Goal: Transaction & Acquisition: Obtain resource

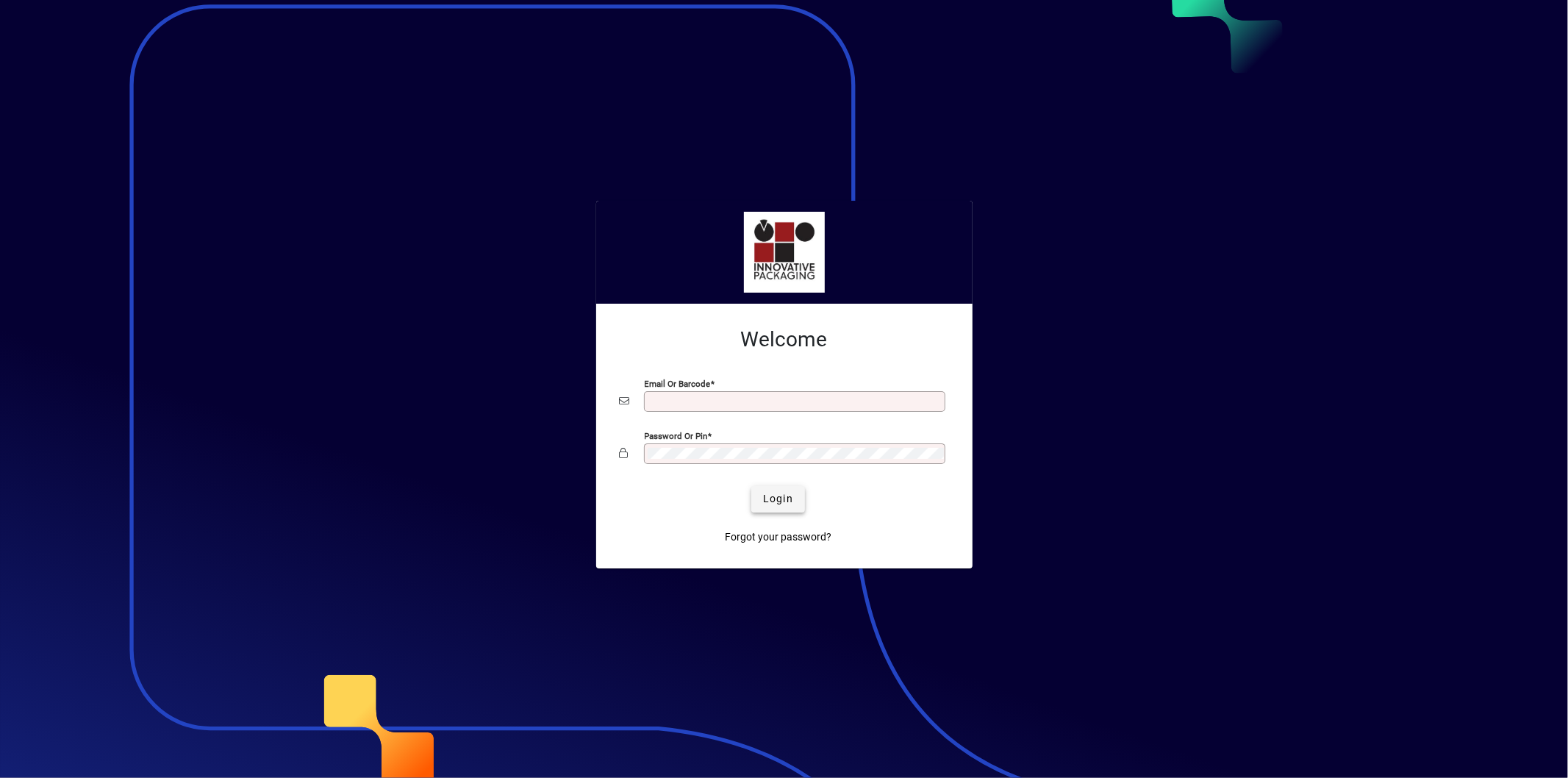
type input "**********"
click at [776, 495] on span "Login" at bounding box center [778, 499] width 30 height 16
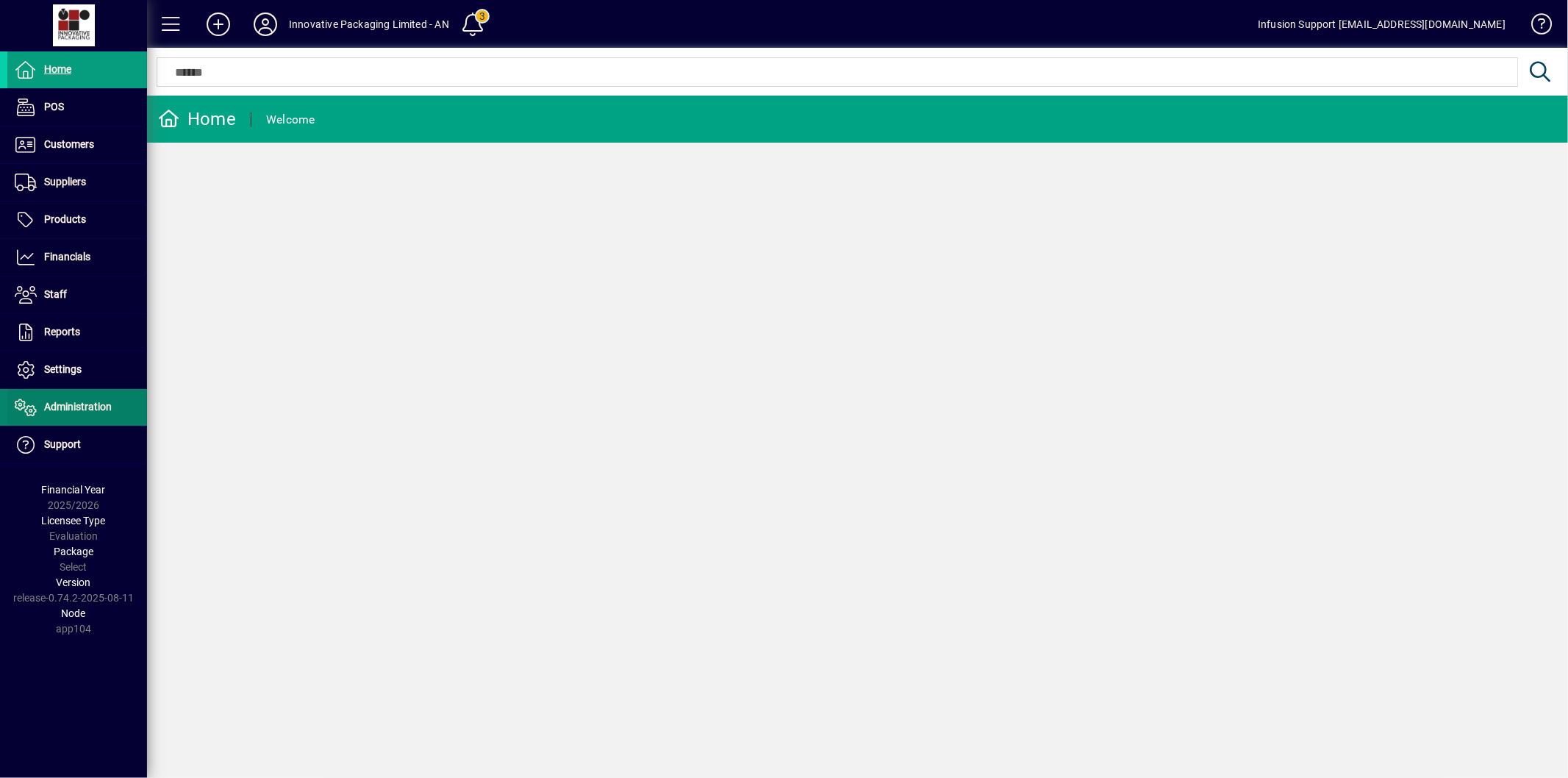
click at [83, 418] on span at bounding box center [77, 407] width 140 height 35
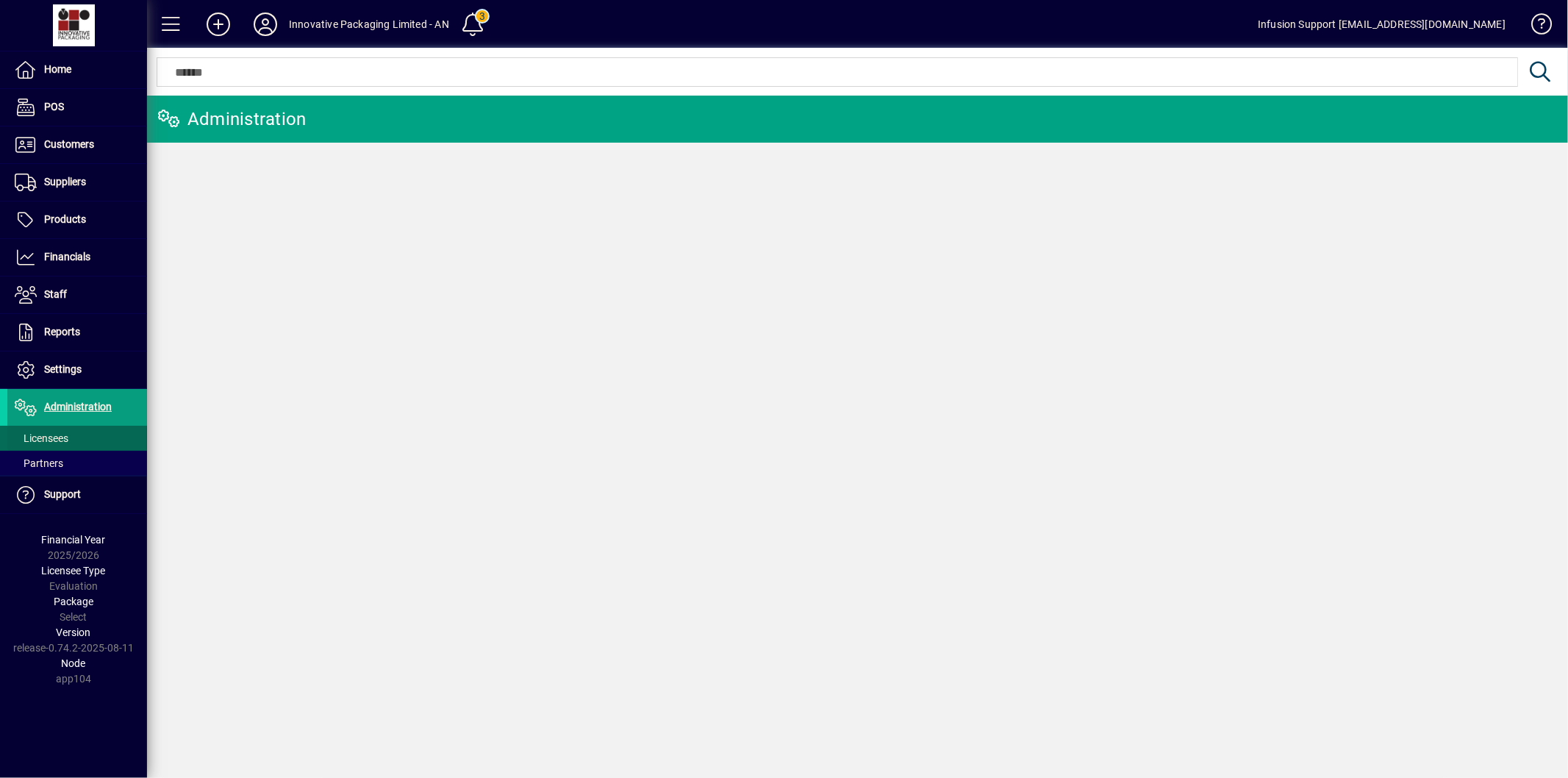
click at [69, 439] on span "Licensees" at bounding box center [38, 438] width 61 height 16
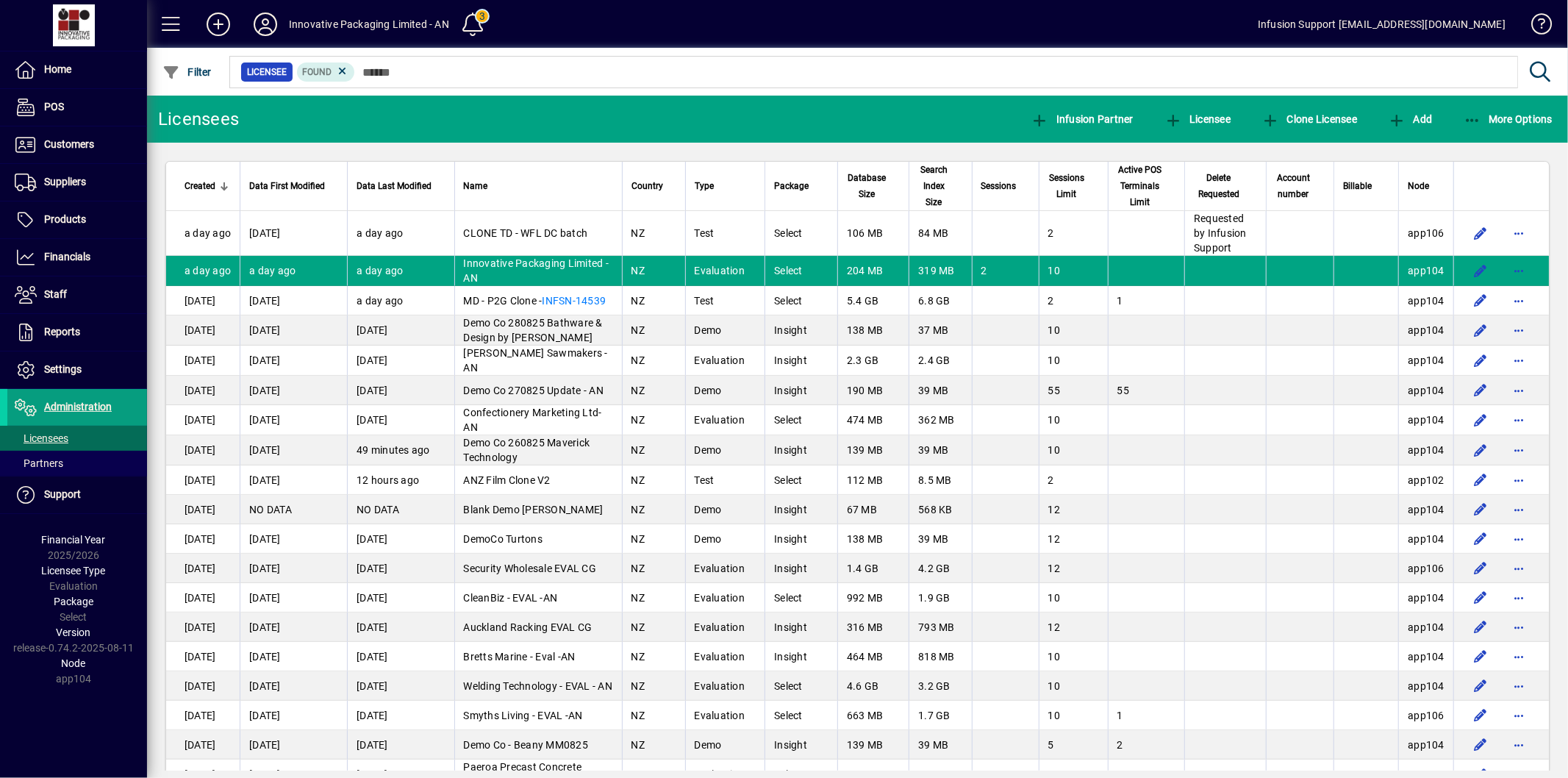
click at [47, 255] on span "Financials" at bounding box center [67, 256] width 47 height 11
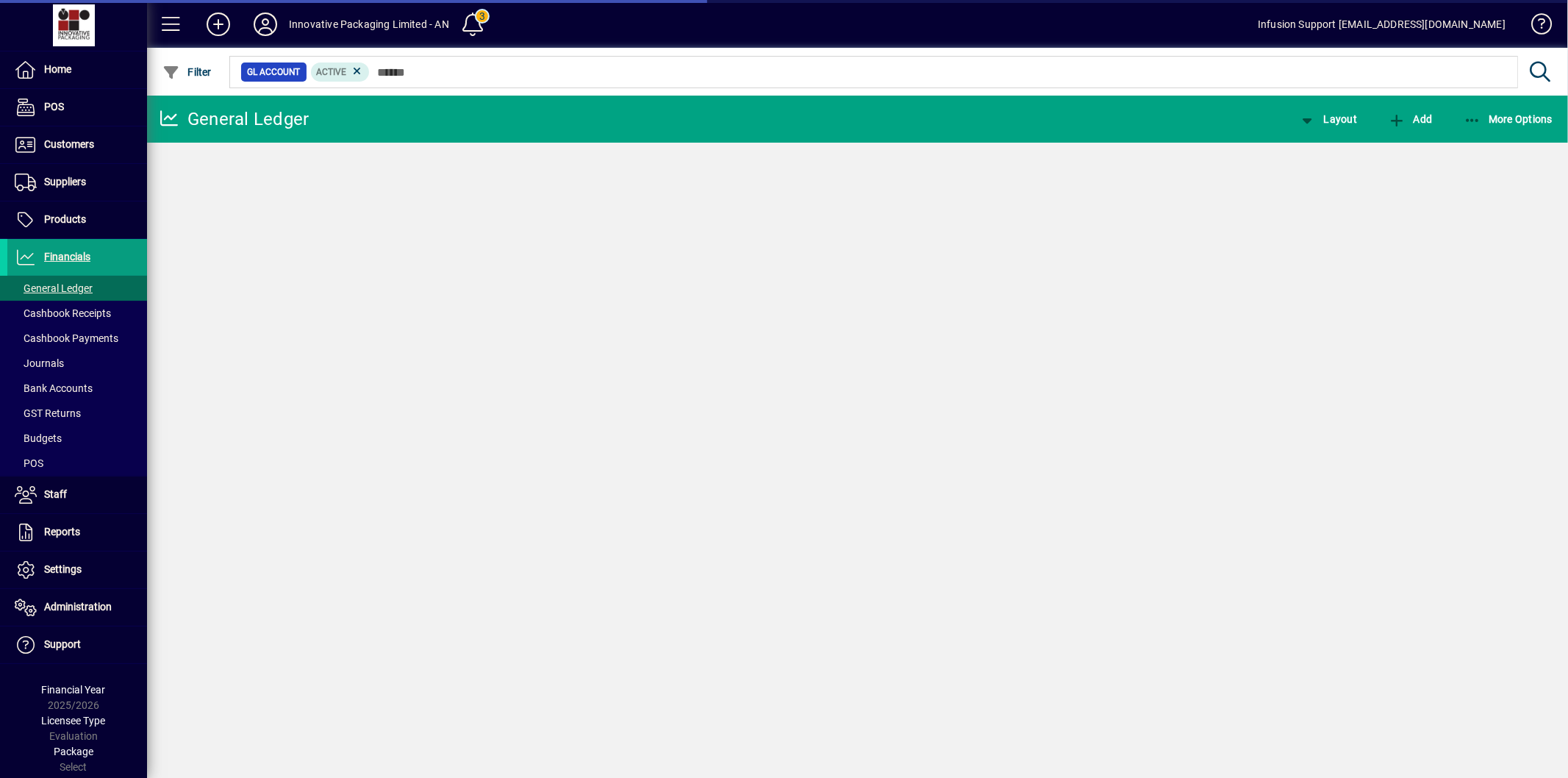
click at [1488, 125] on span "button" at bounding box center [1508, 119] width 97 height 35
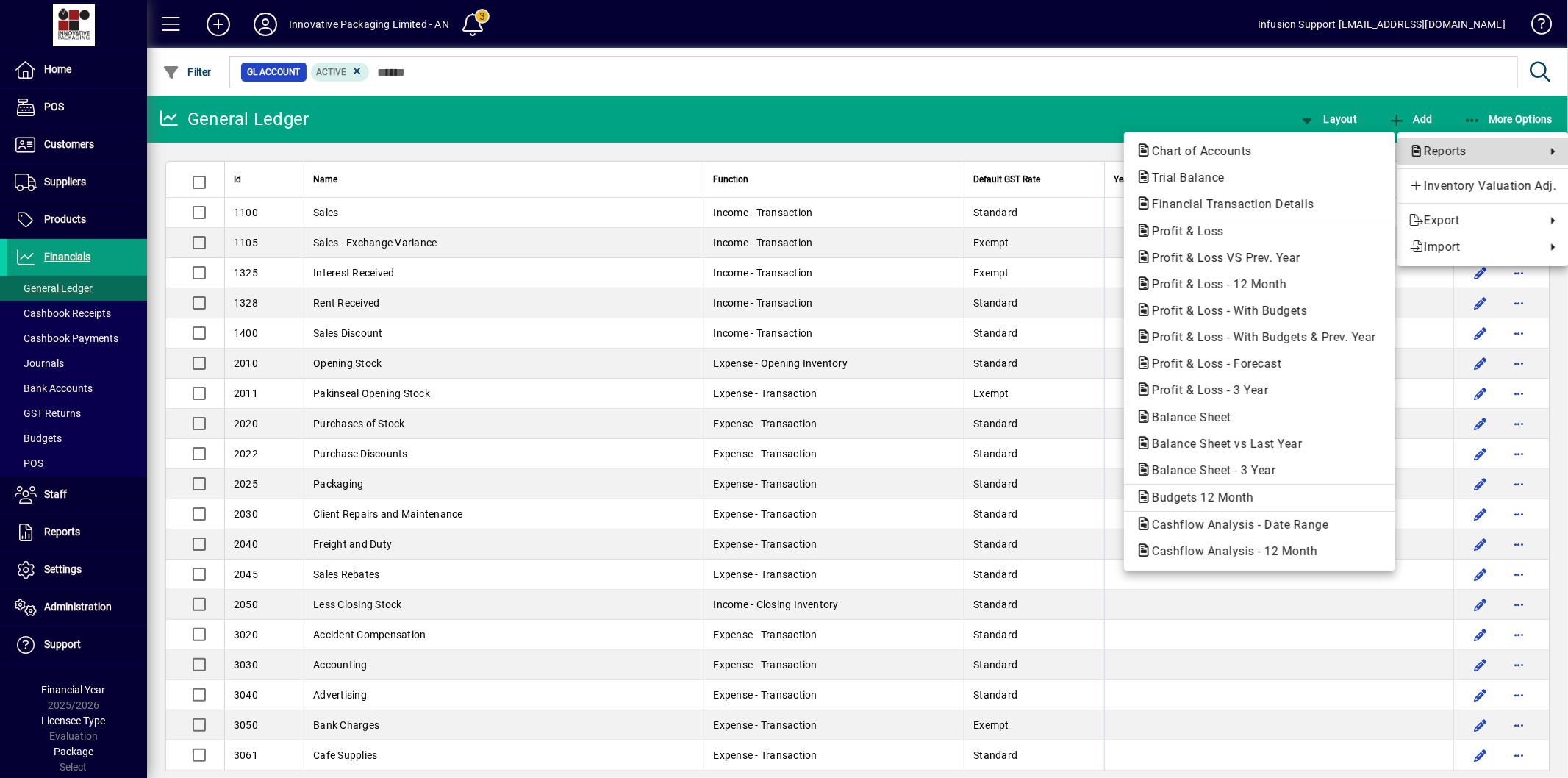
click at [1482, 151] on span "Reports" at bounding box center [1474, 152] width 129 height 18
click at [1451, 152] on span "Reports" at bounding box center [1474, 152] width 129 height 18
click at [1264, 468] on span "Balance Sheet - 3 Year" at bounding box center [1209, 470] width 147 height 14
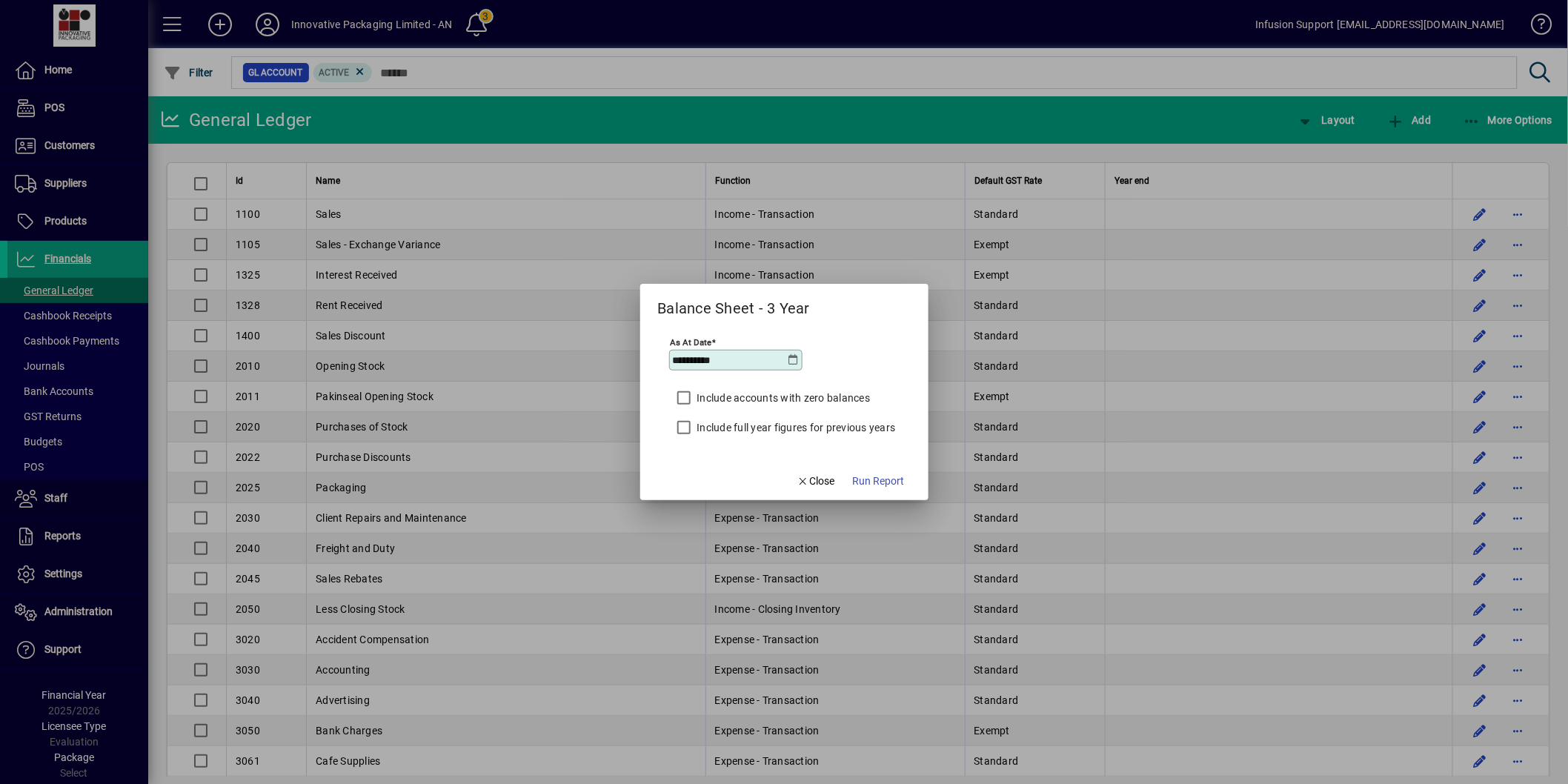
click at [722, 427] on label "Include full year figures for previous years" at bounding box center [795, 427] width 201 height 15
click at [876, 479] on span "Run Report" at bounding box center [879, 481] width 52 height 16
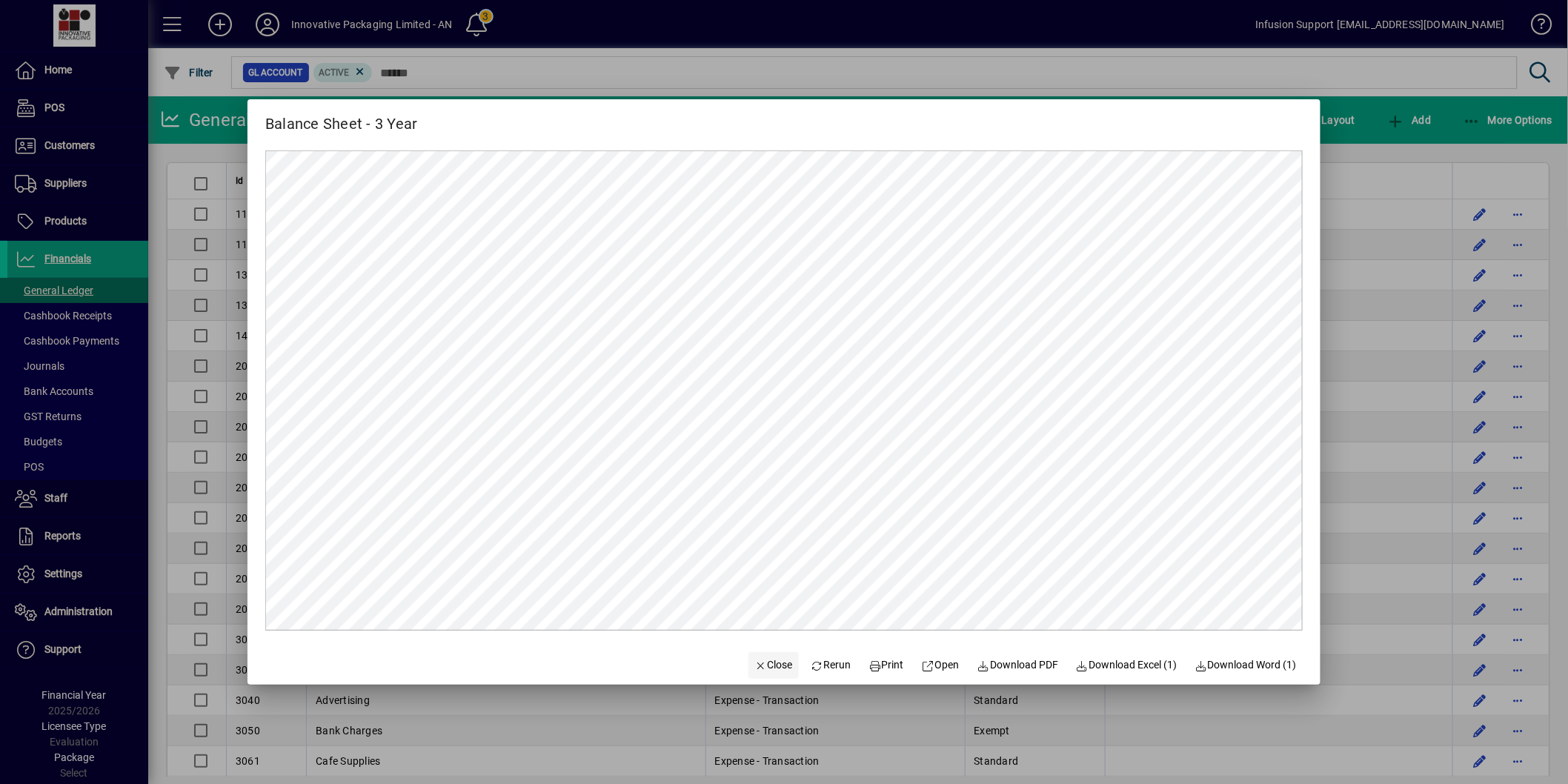
click at [754, 659] on span "Close" at bounding box center [773, 664] width 39 height 16
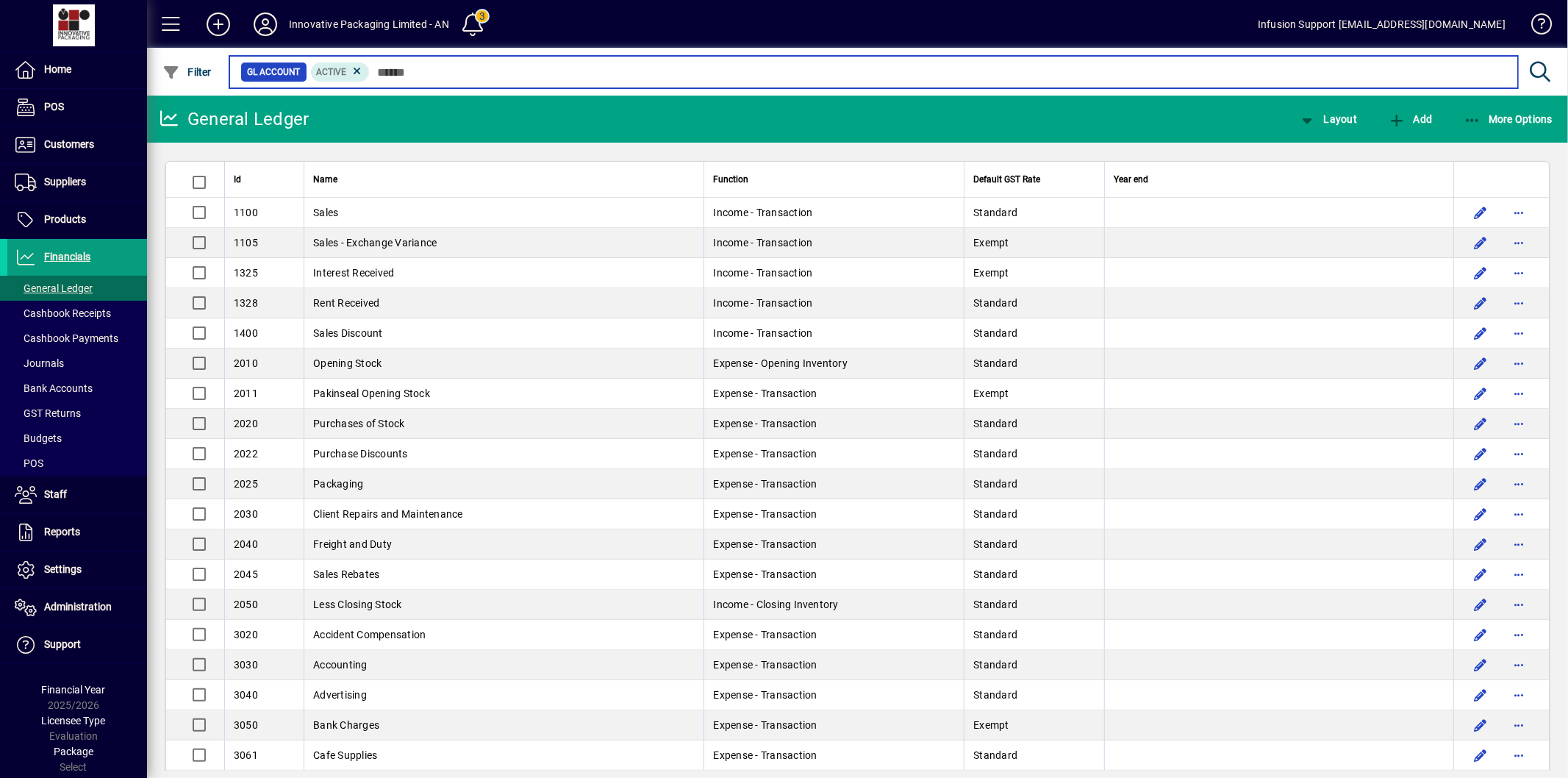
click at [420, 77] on input "text" at bounding box center [938, 71] width 1136 height 20
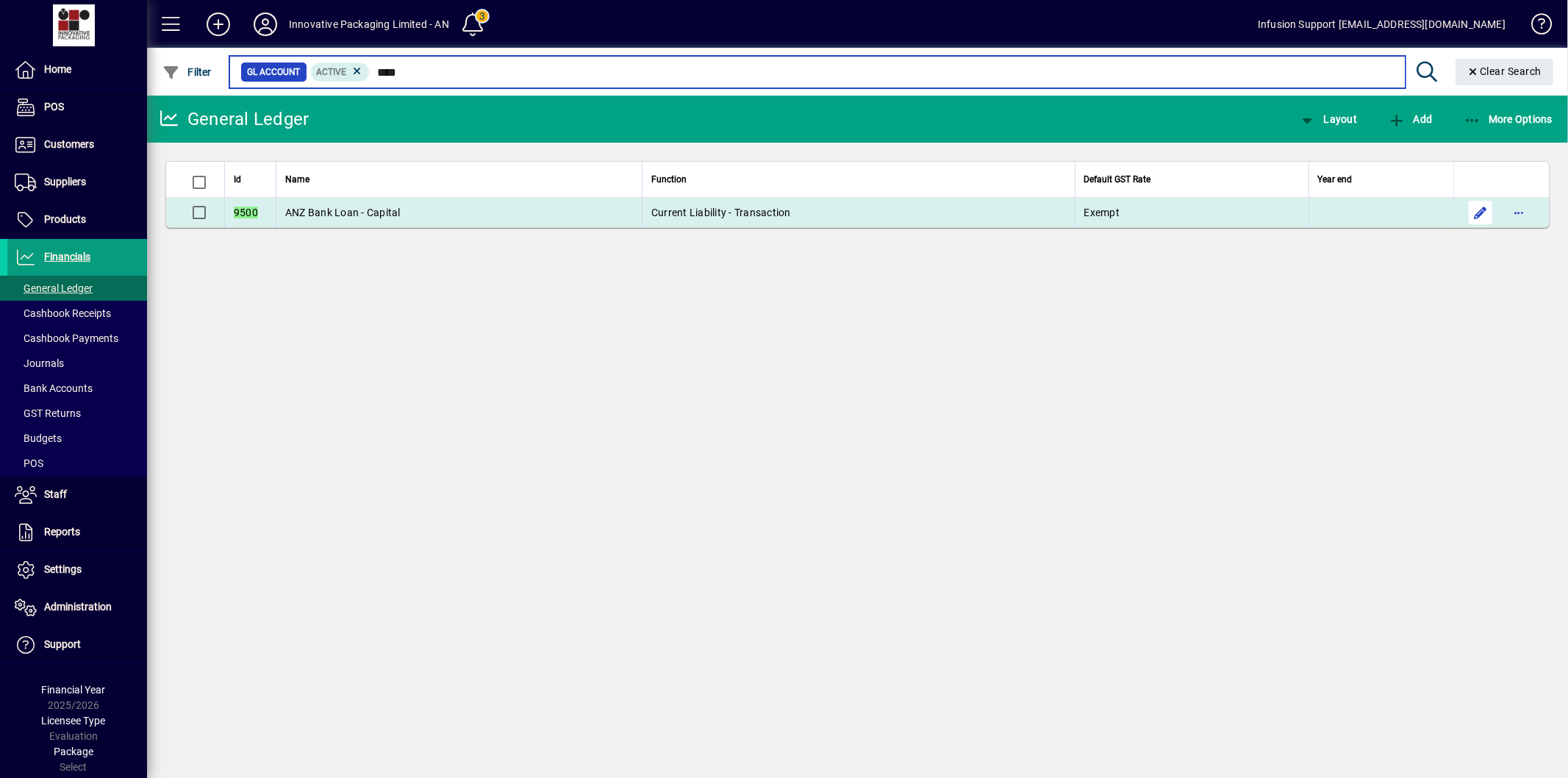
type input "****"
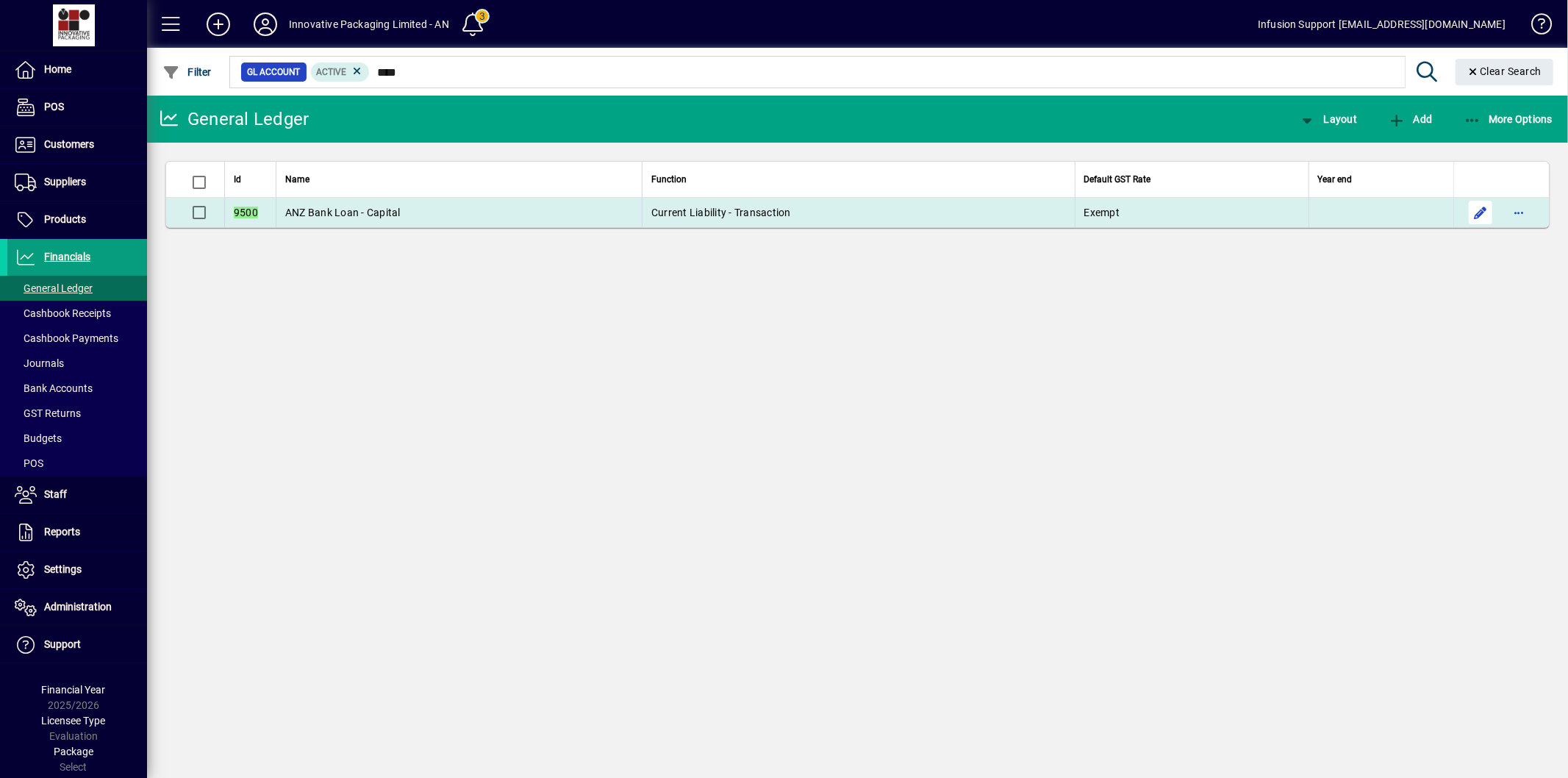
click at [1473, 210] on span "button" at bounding box center [1480, 212] width 35 height 35
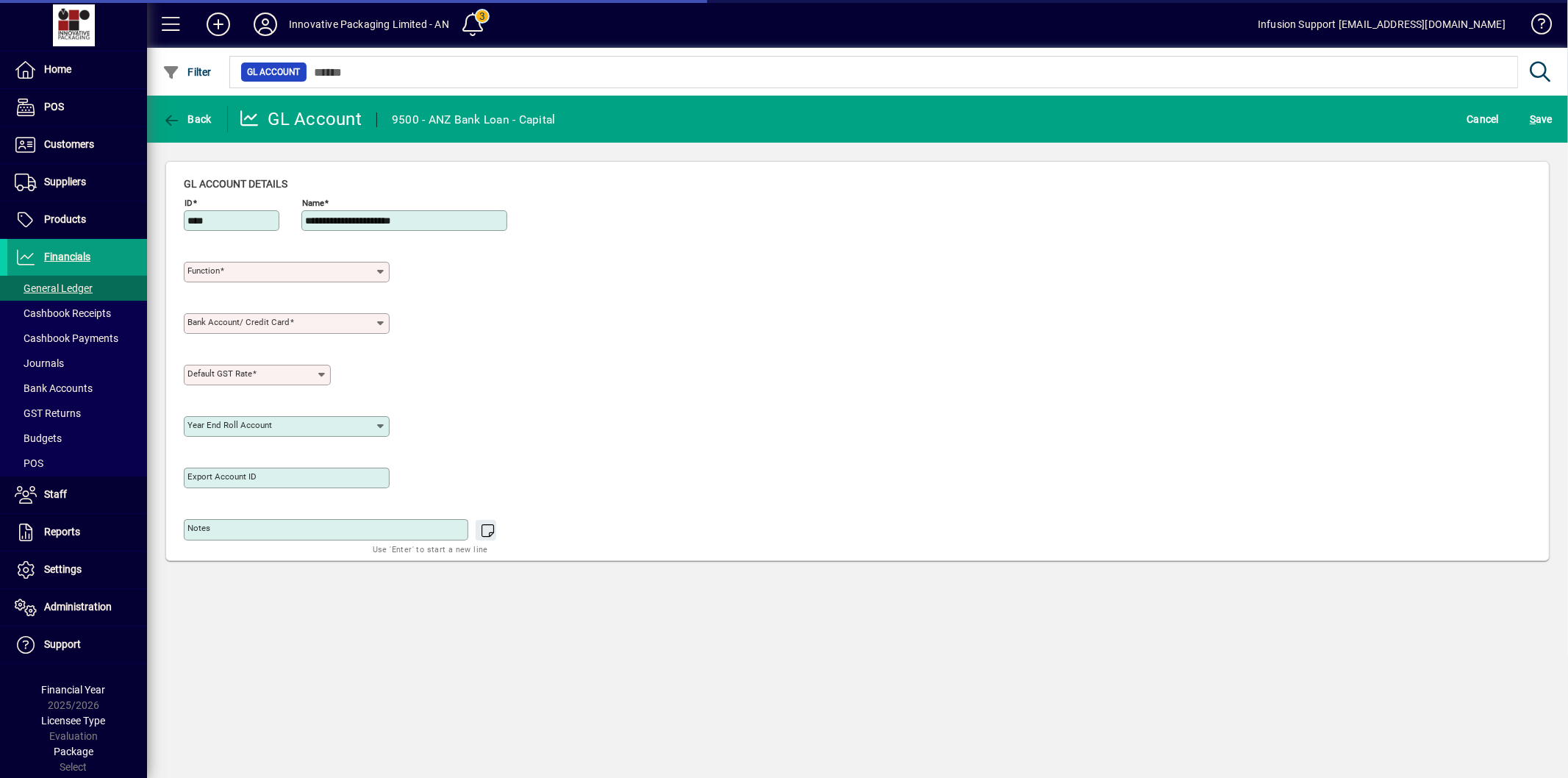
type input "**********"
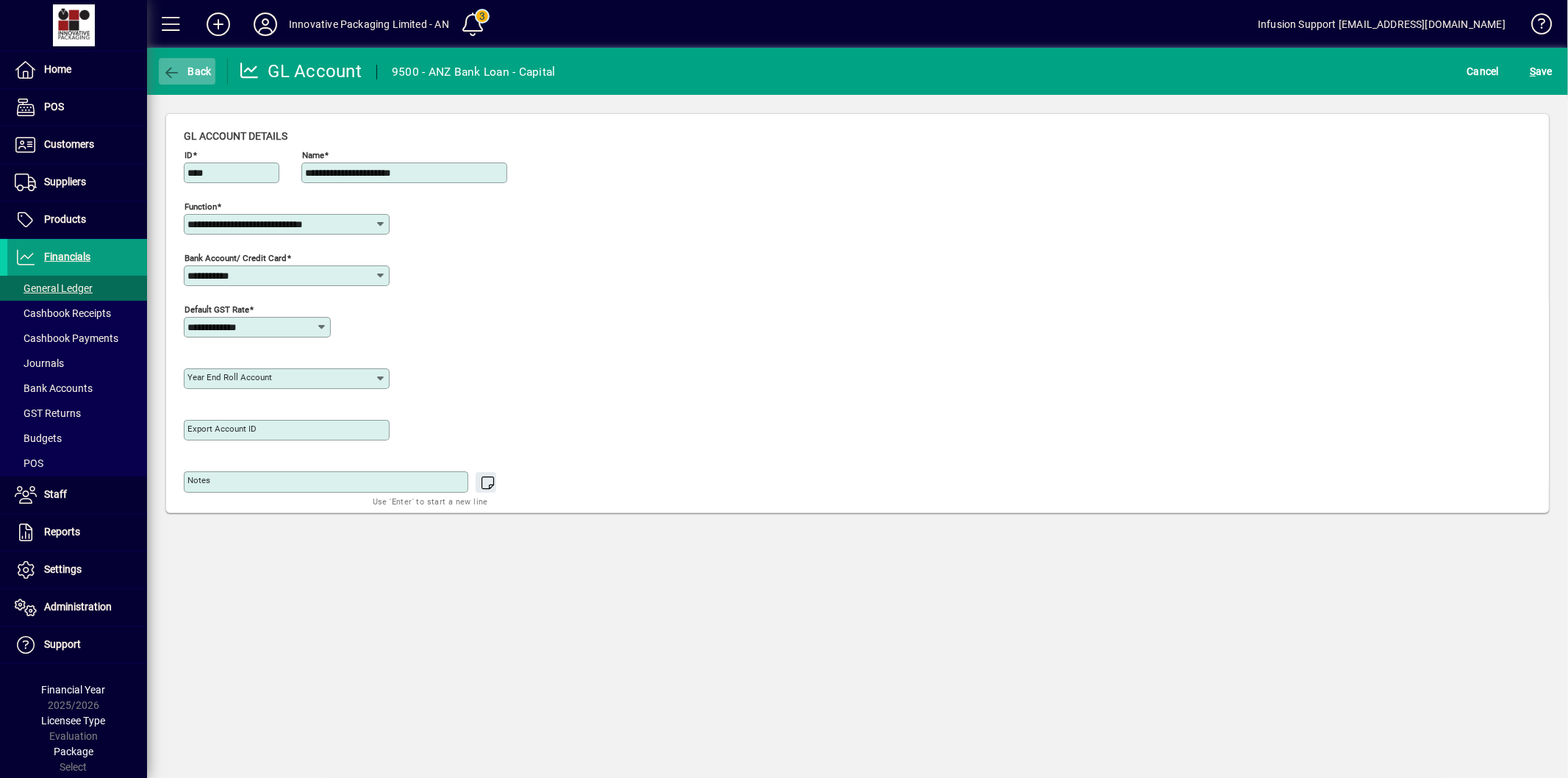
click at [177, 72] on icon "button" at bounding box center [171, 73] width 18 height 15
type input "****"
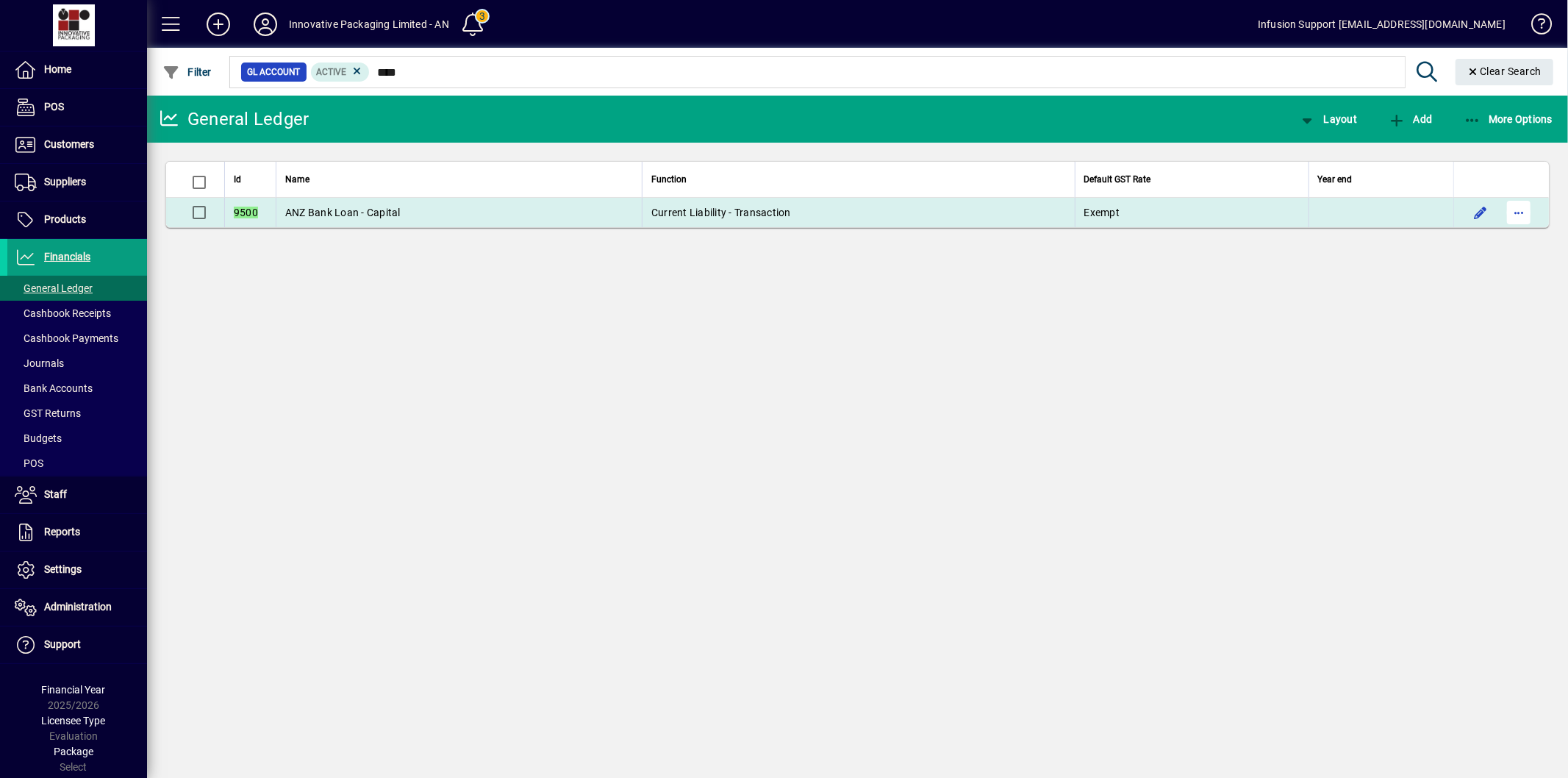
click at [1528, 210] on span "button" at bounding box center [1519, 212] width 35 height 35
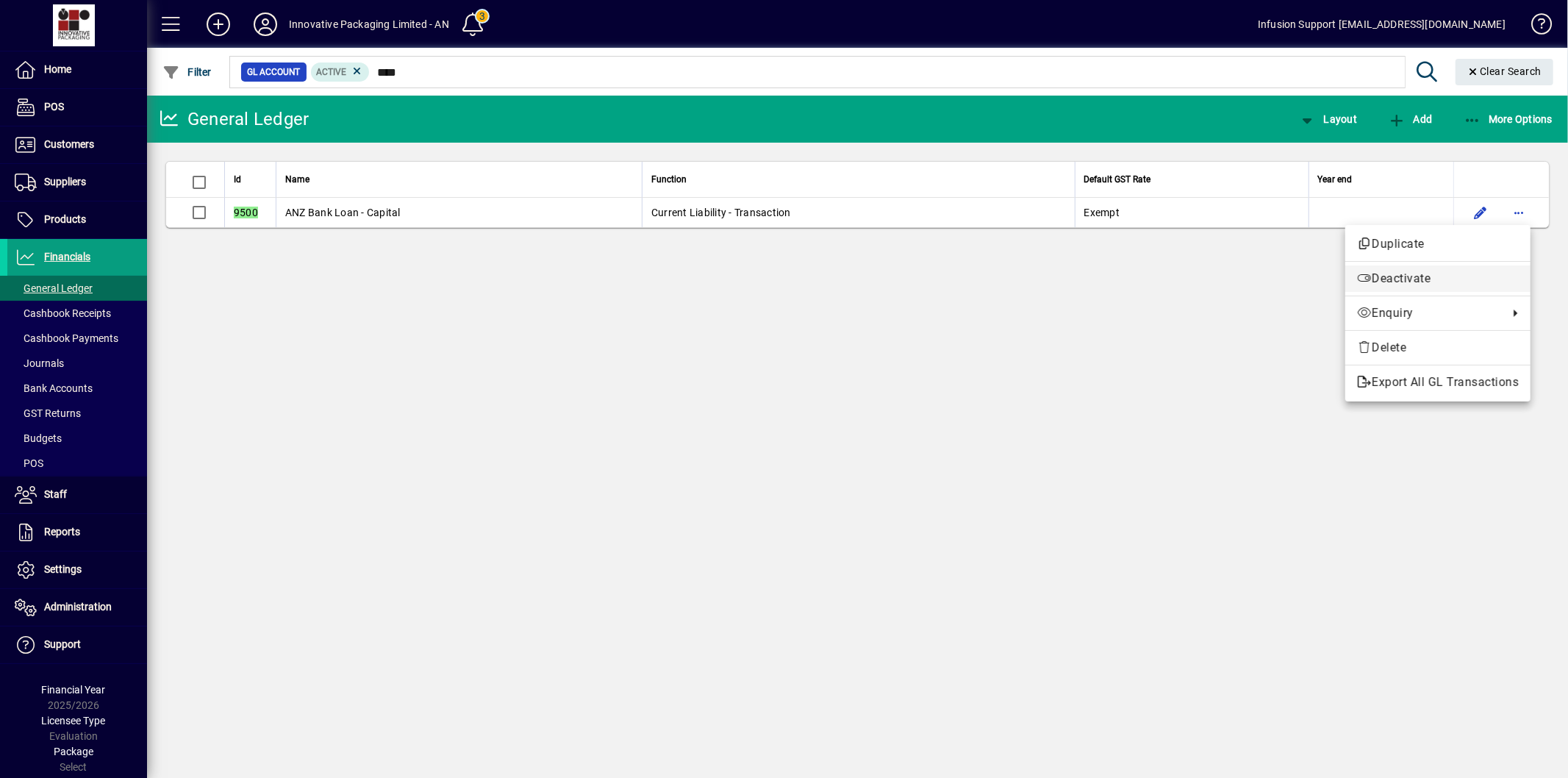
click at [1365, 278] on icon "button" at bounding box center [1365, 278] width 15 height 11
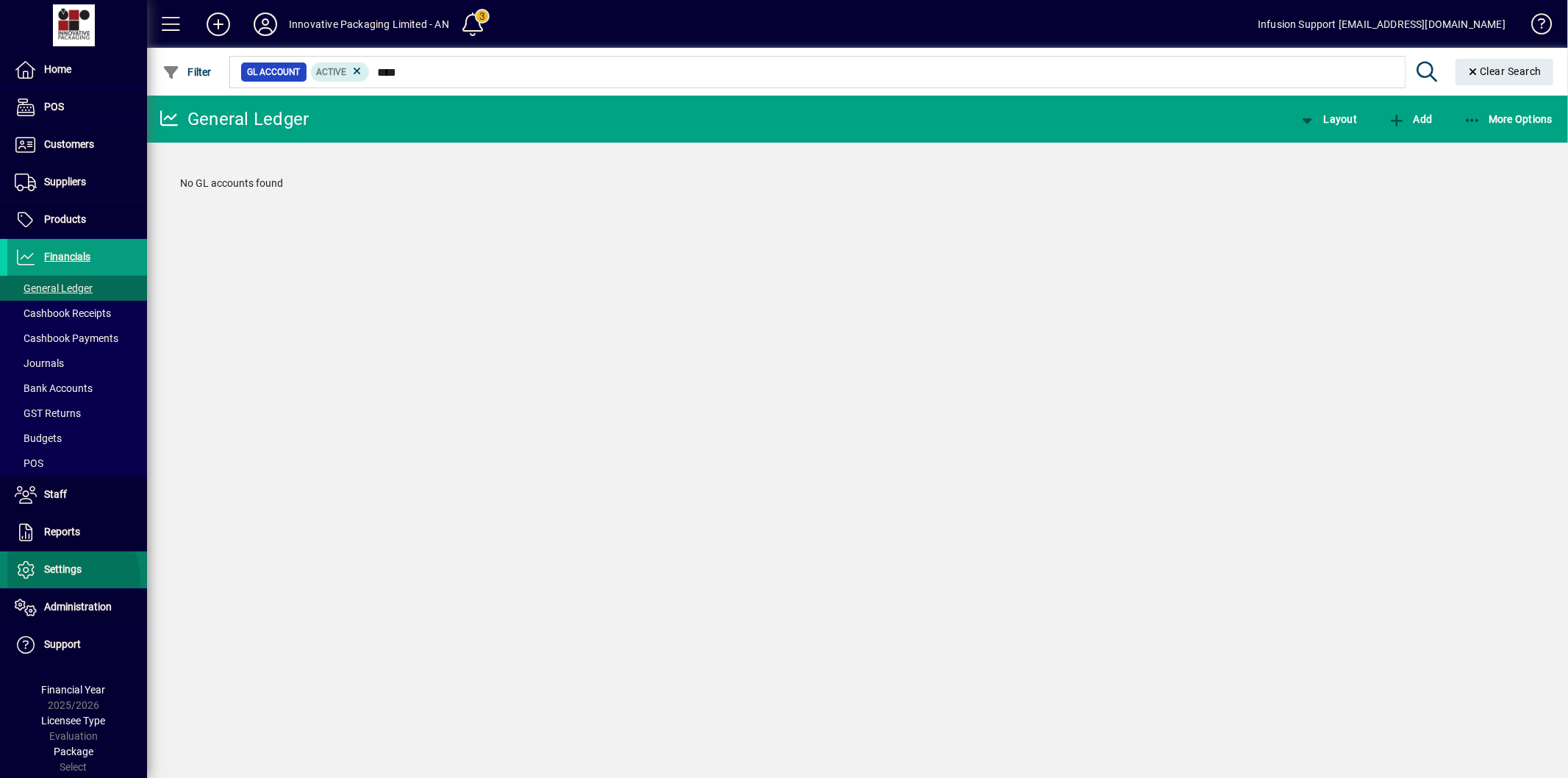
click at [61, 581] on span at bounding box center [77, 569] width 140 height 35
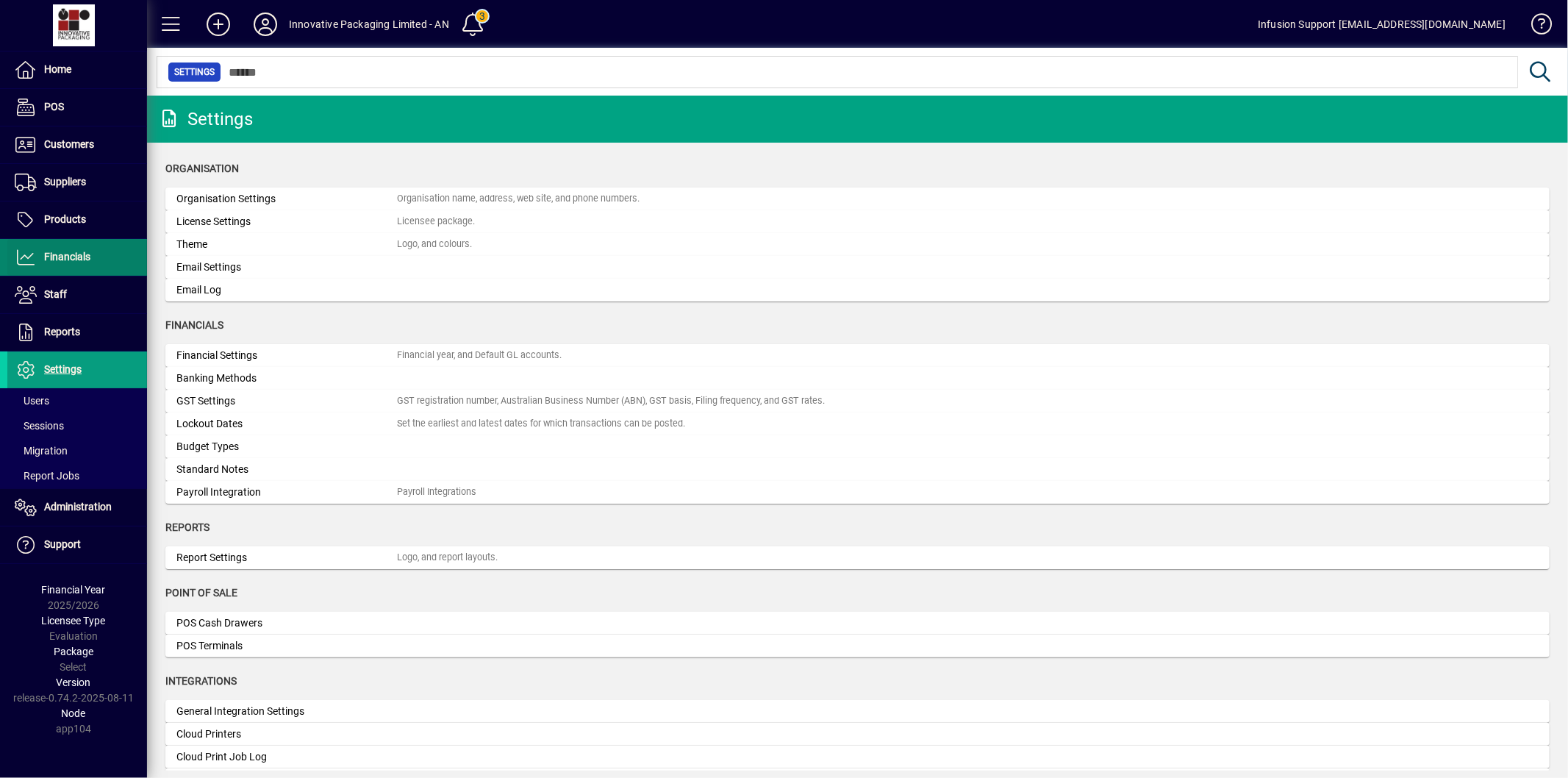
click at [63, 265] on span "Financials" at bounding box center [48, 258] width 83 height 18
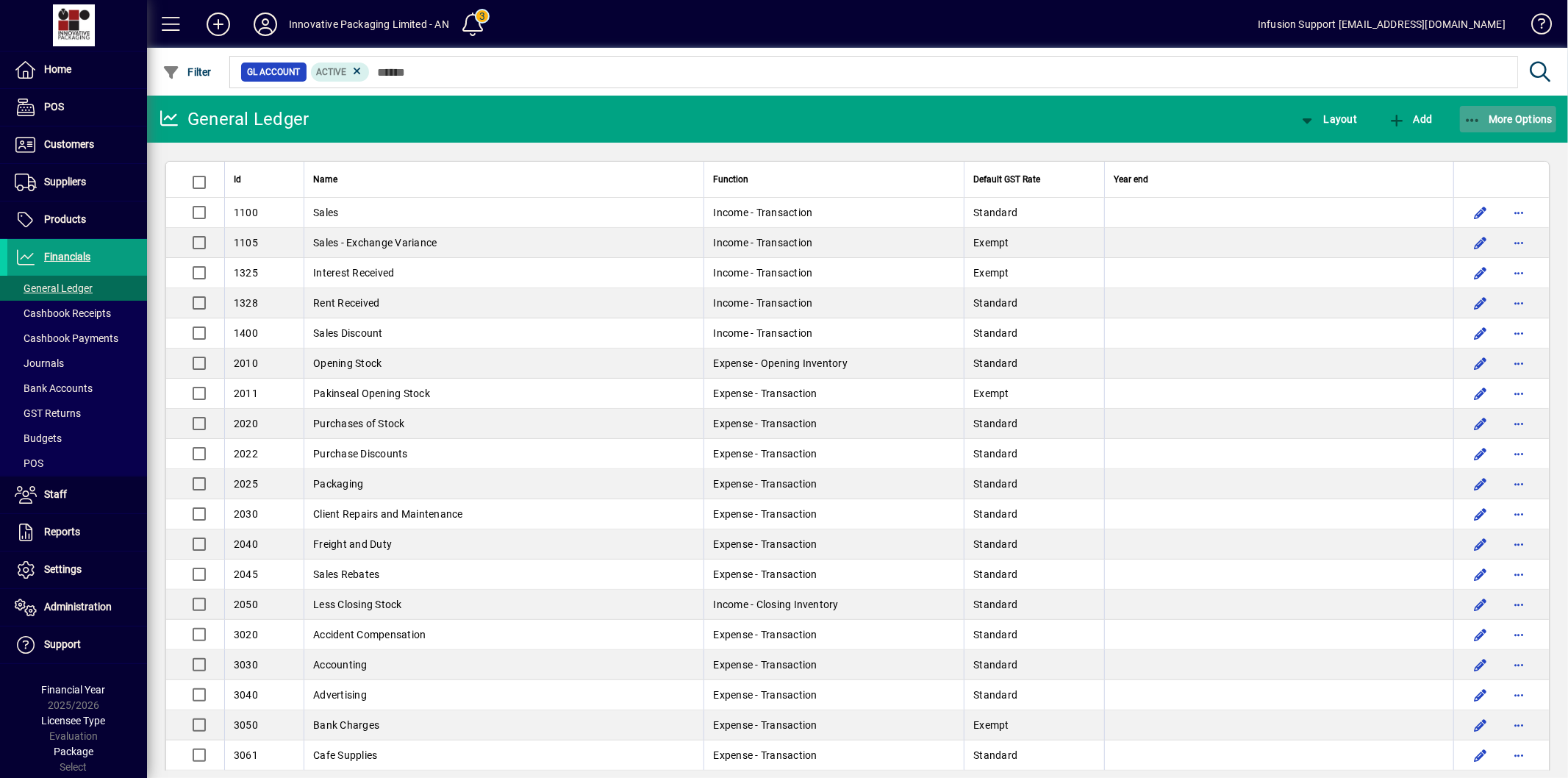
click at [1473, 113] on icon "button" at bounding box center [1473, 120] width 18 height 15
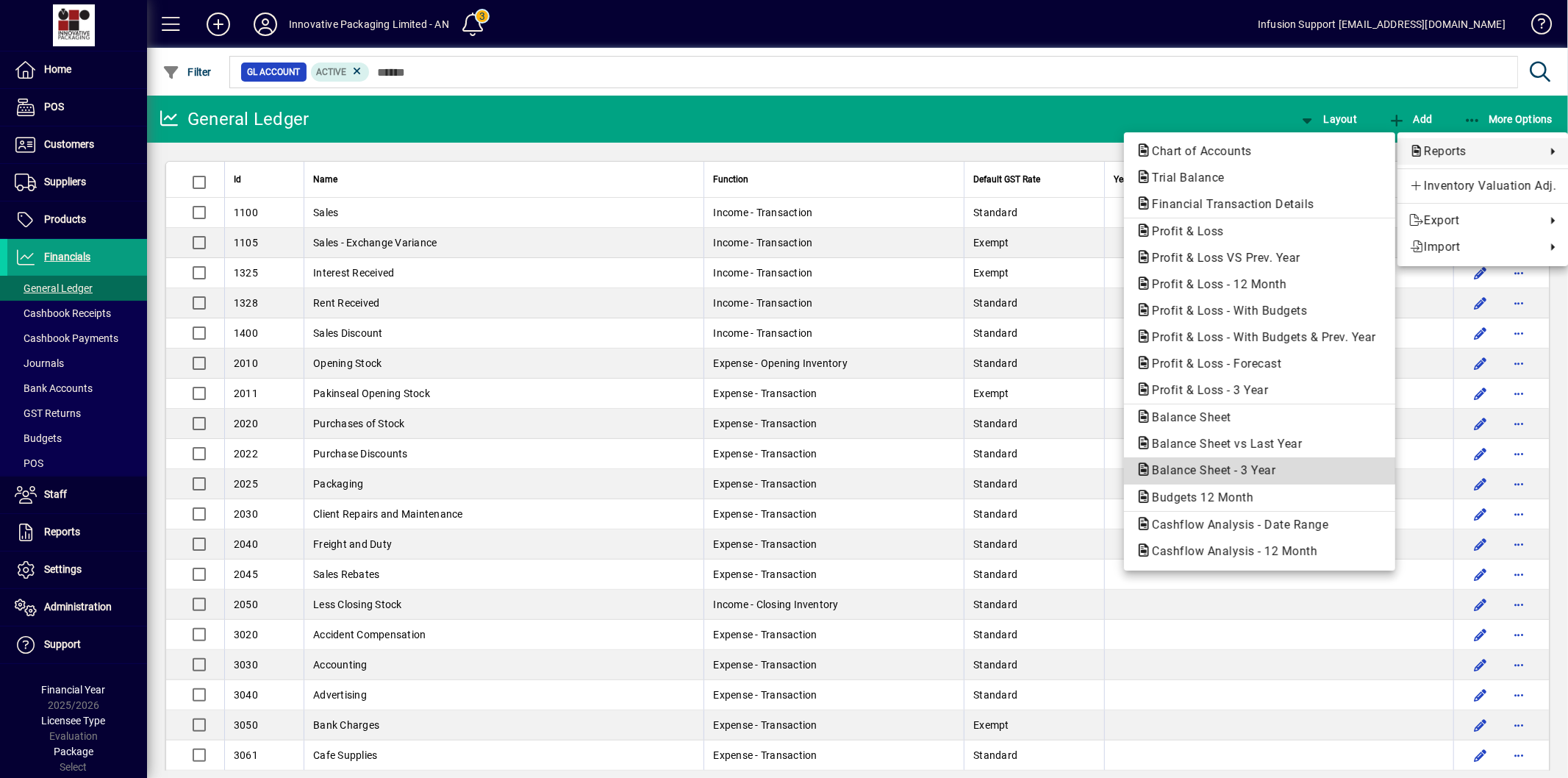
click at [1207, 466] on span "Balance Sheet - 3 Year" at bounding box center [1209, 470] width 147 height 14
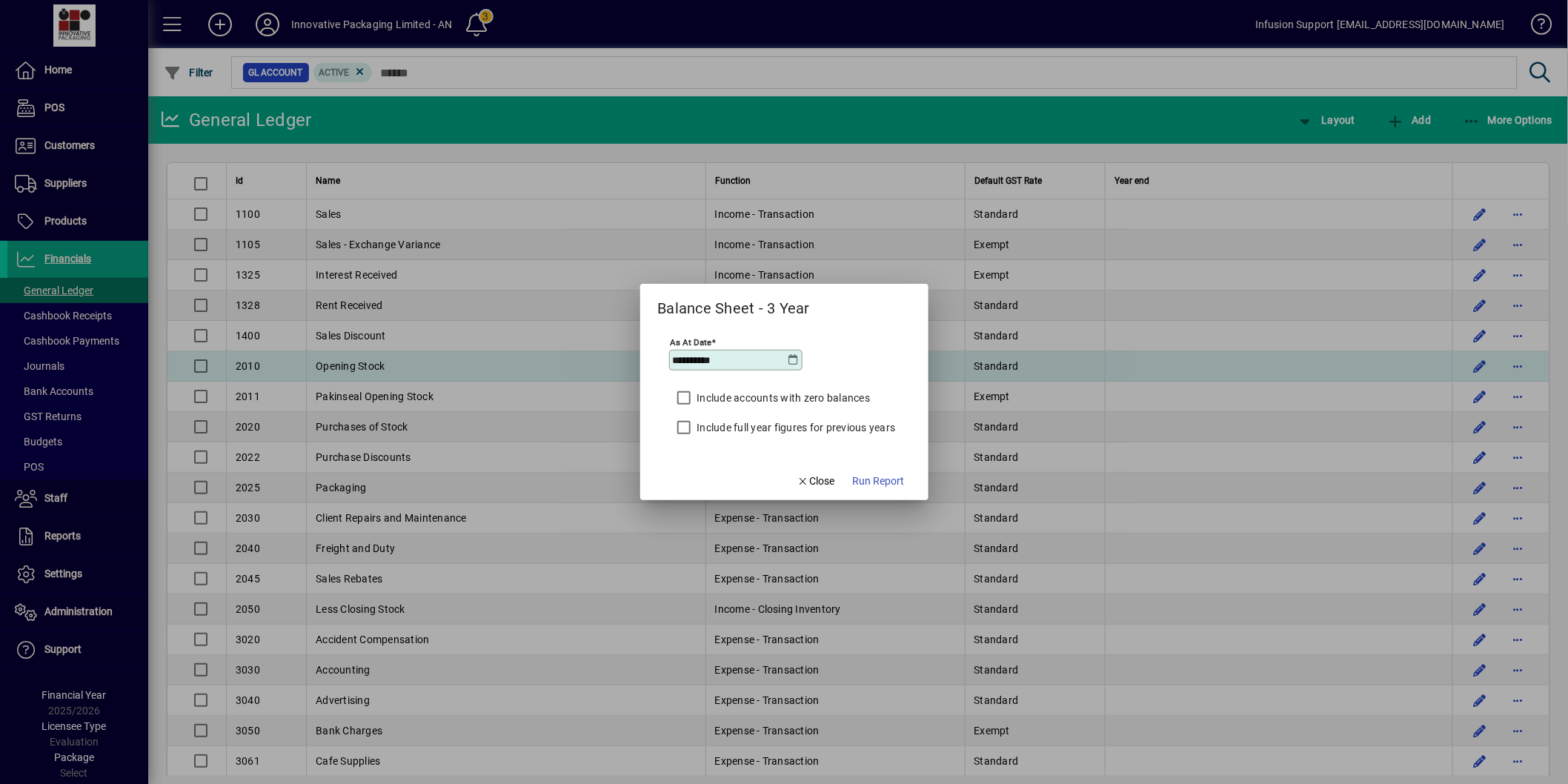
drag, startPoint x: 808, startPoint y: 479, endPoint x: 1027, endPoint y: 371, distance: 244.2
click at [810, 478] on span "Close" at bounding box center [815, 481] width 39 height 16
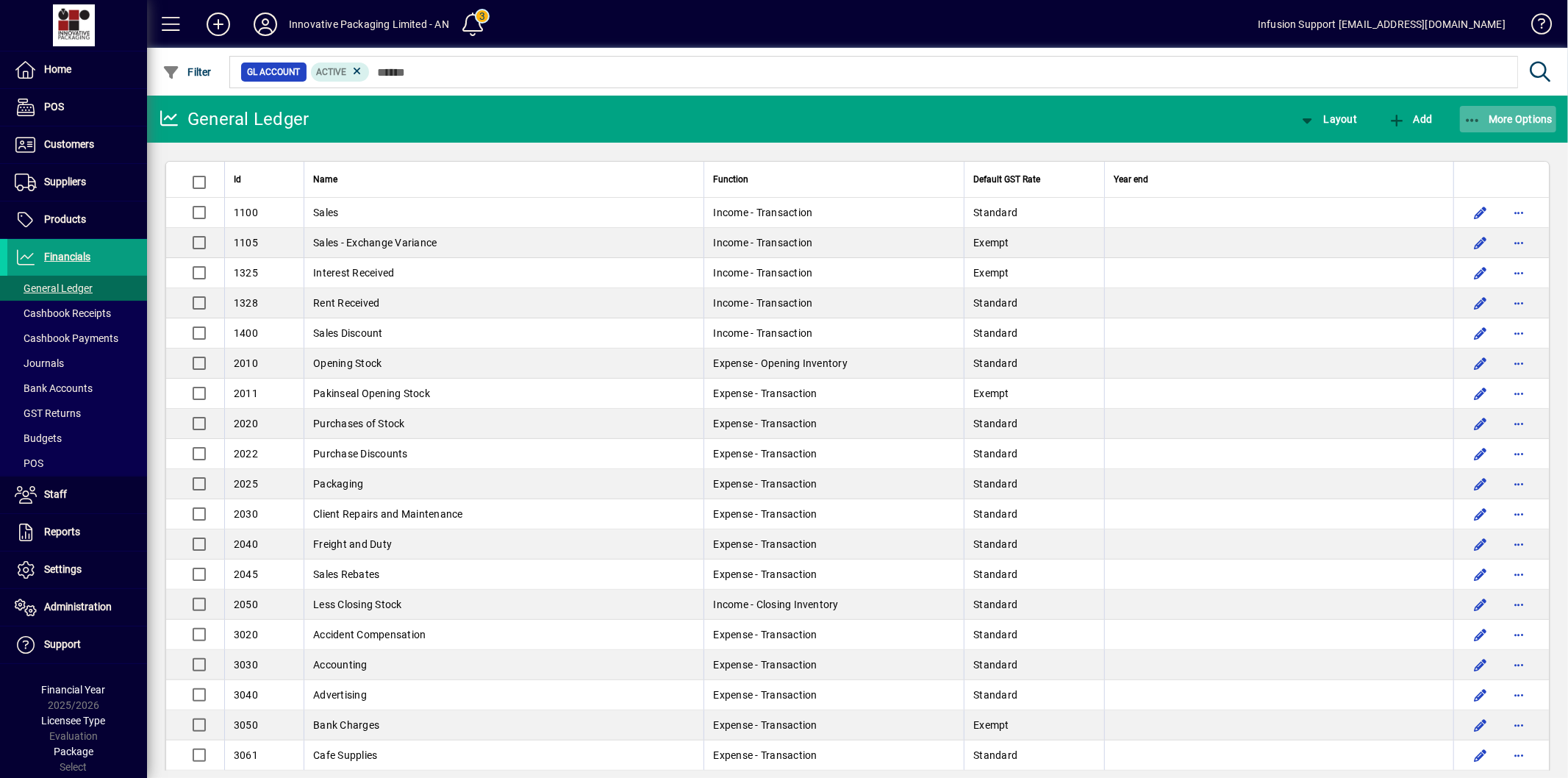
click at [1461, 119] on span "button" at bounding box center [1508, 119] width 97 height 35
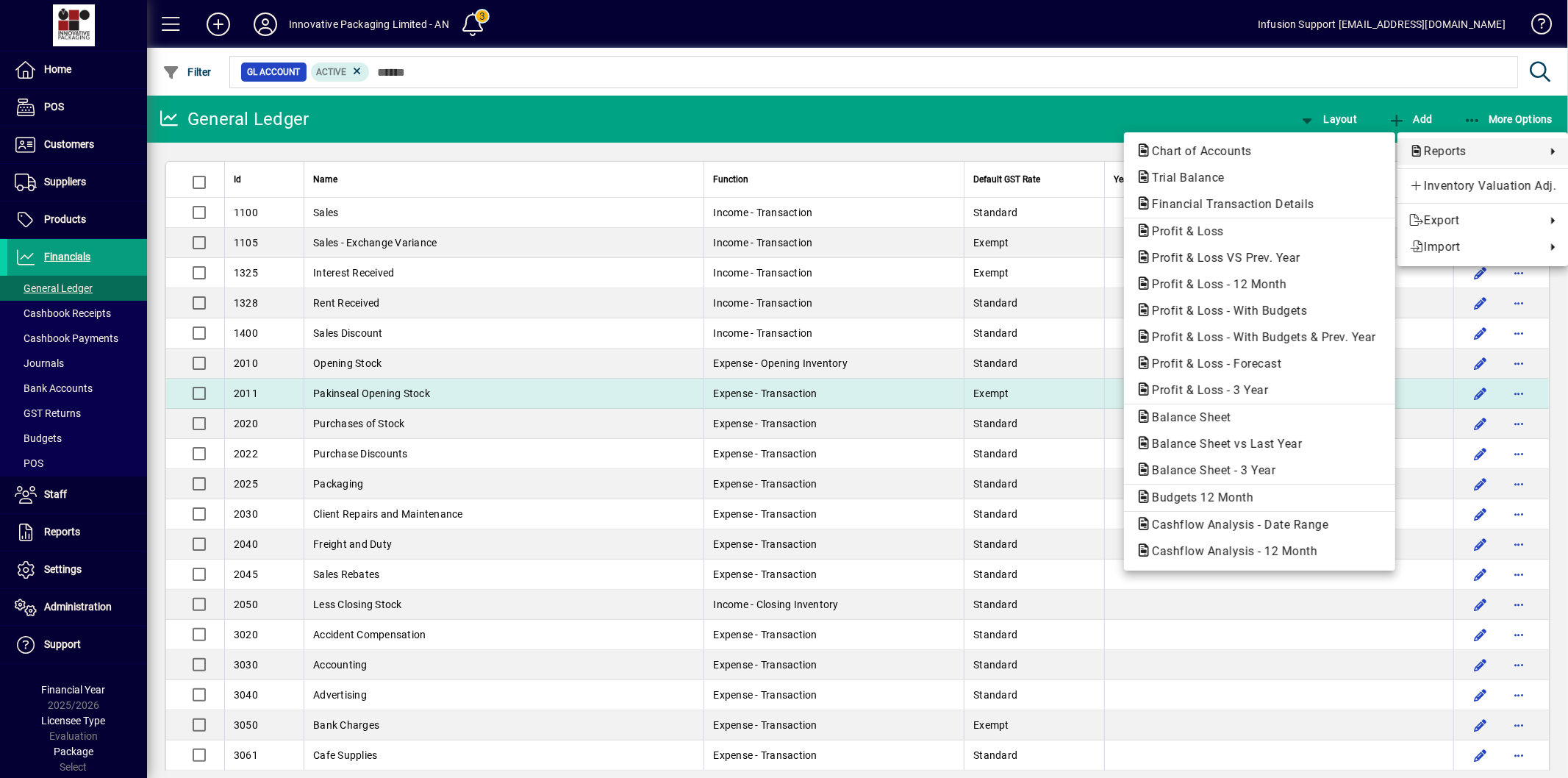
click at [1244, 386] on span "Profit & Loss - 3 Year" at bounding box center [1205, 390] width 140 height 14
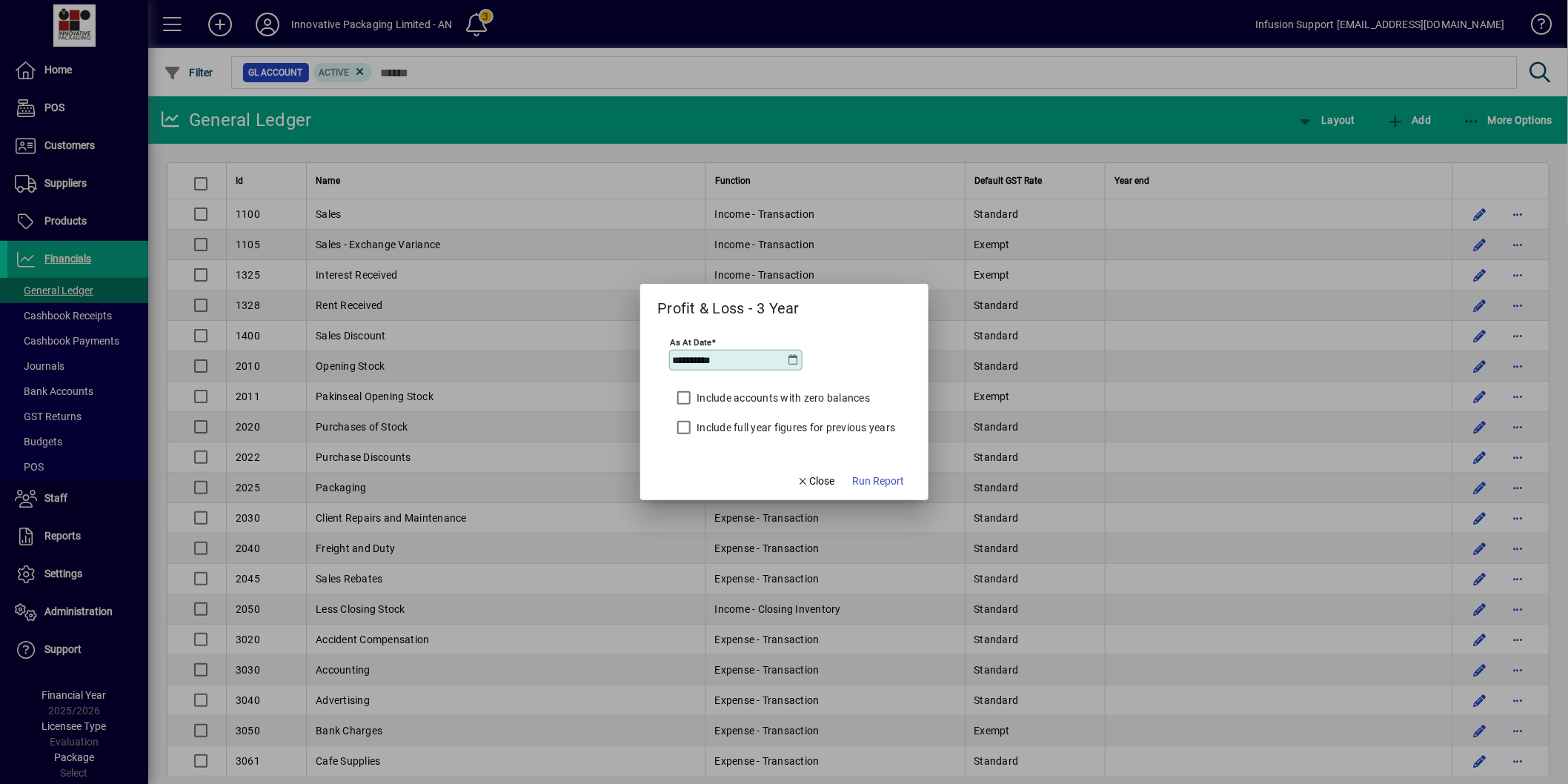
click at [819, 427] on label "Include full year figures for previous years" at bounding box center [795, 427] width 201 height 15
click at [888, 477] on span "Run Report" at bounding box center [879, 481] width 52 height 16
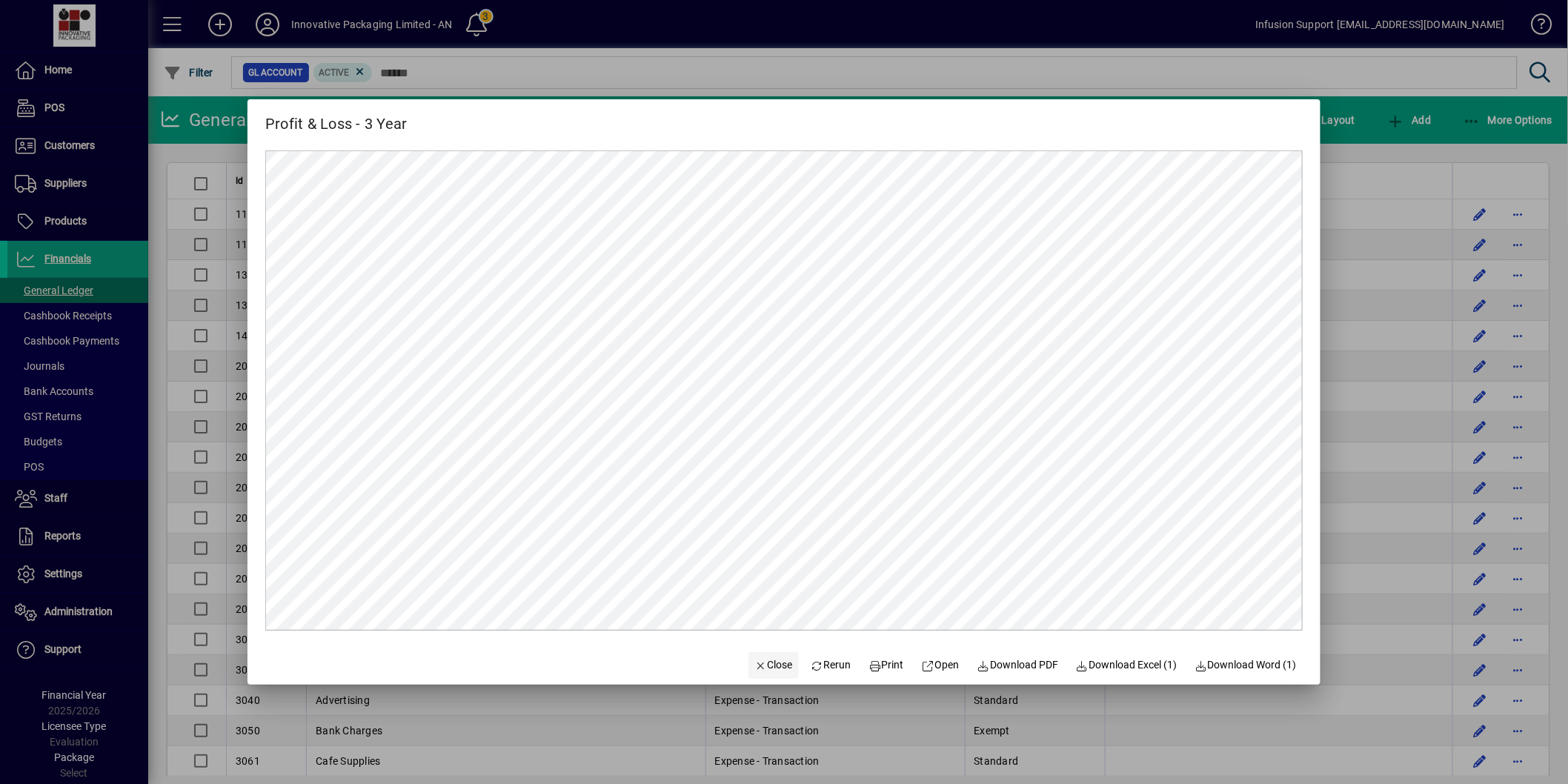
click at [772, 671] on span "Close" at bounding box center [773, 664] width 39 height 16
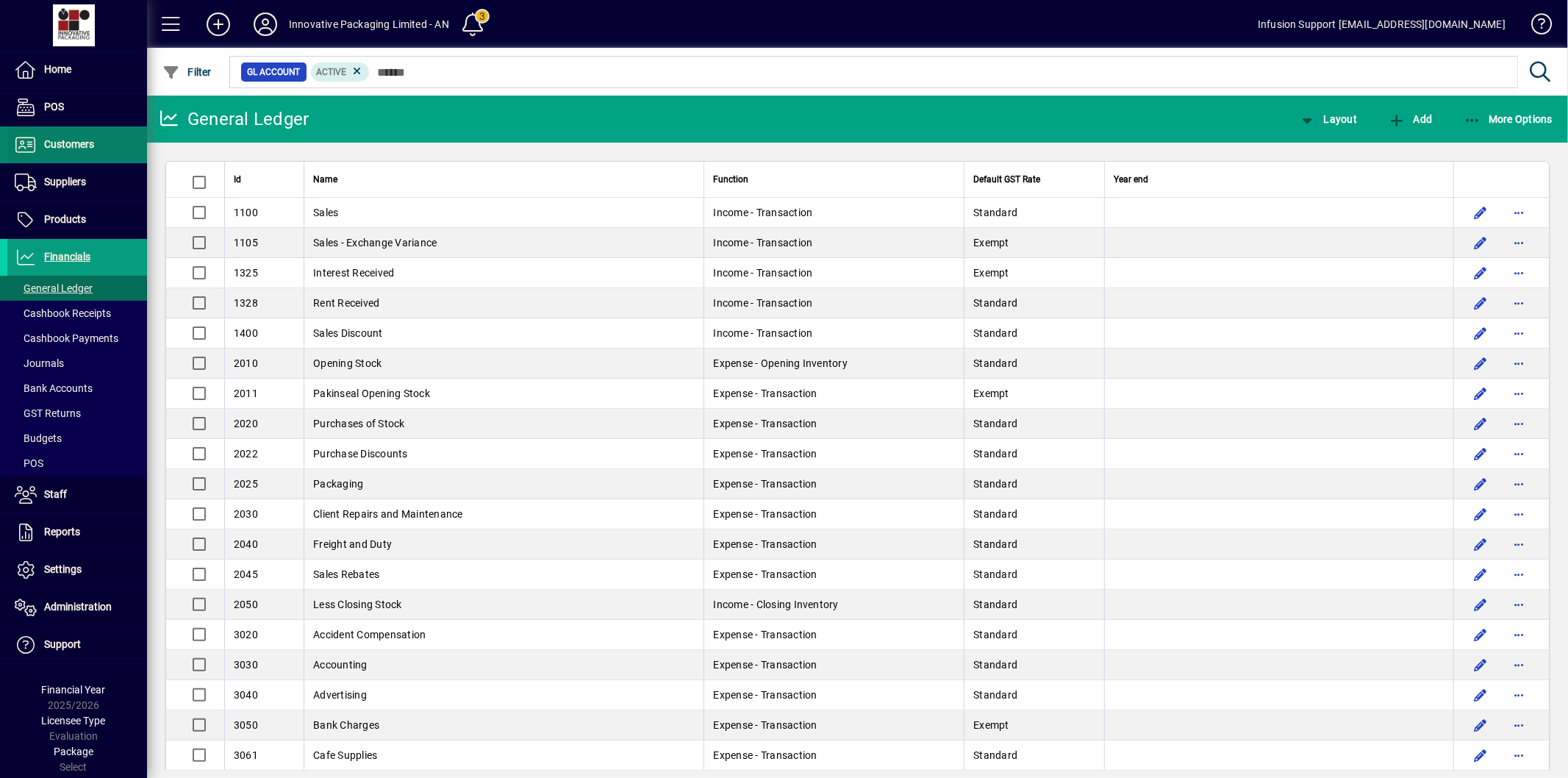
click at [63, 147] on span "Customers" at bounding box center [69, 144] width 50 height 11
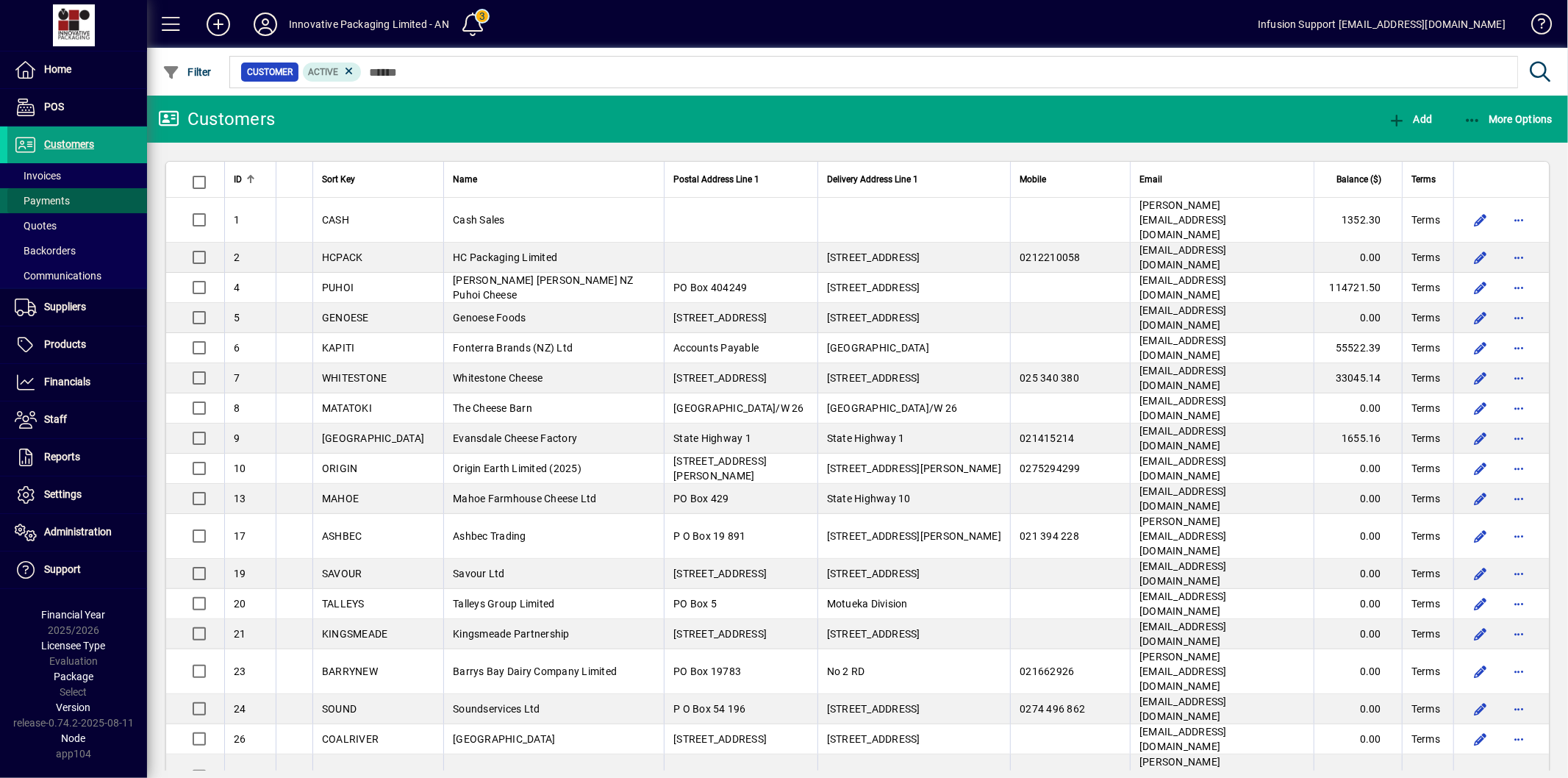
click at [54, 201] on span "Payments" at bounding box center [42, 201] width 55 height 11
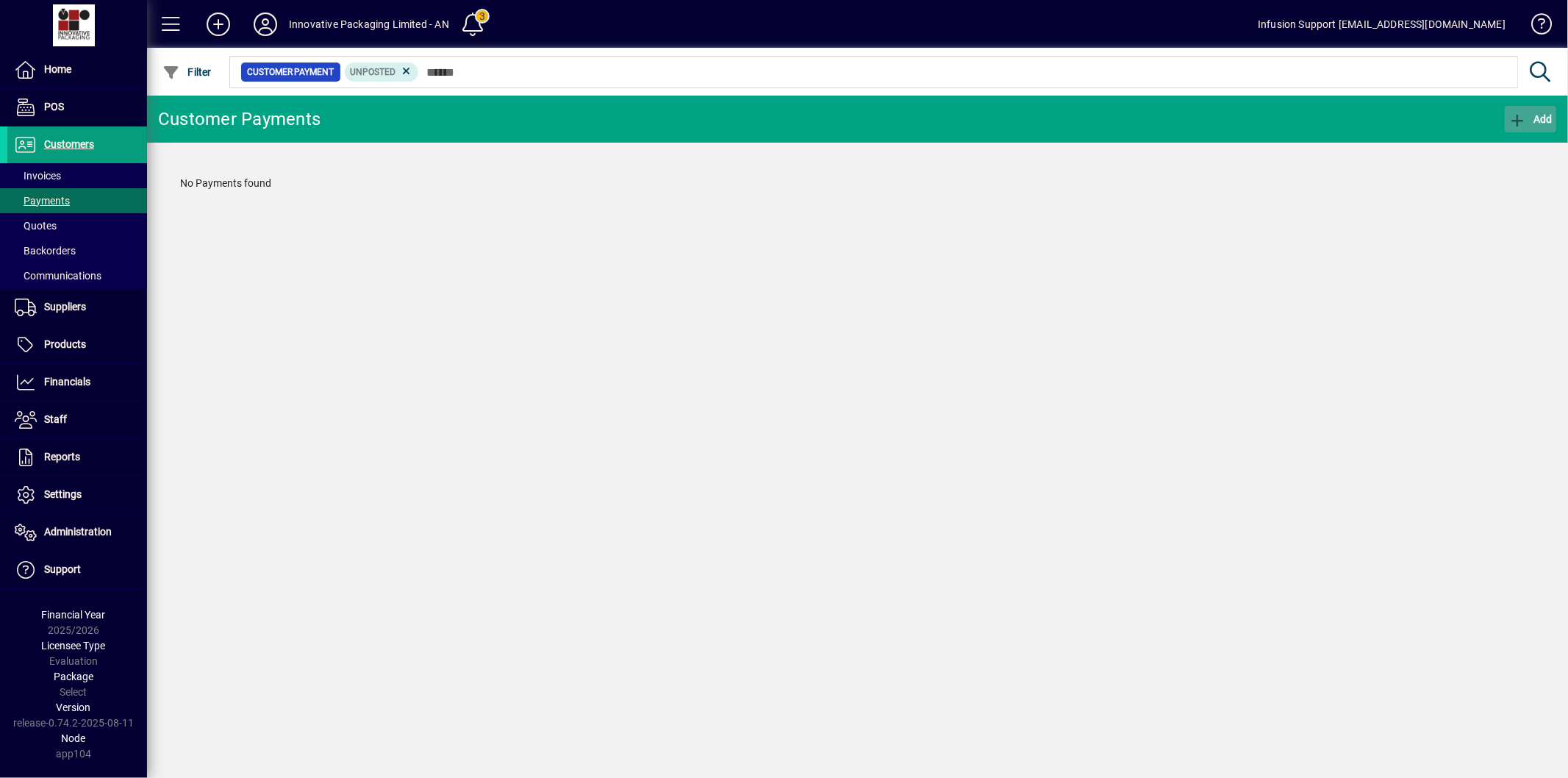
click at [1538, 119] on span "Add" at bounding box center [1531, 119] width 44 height 11
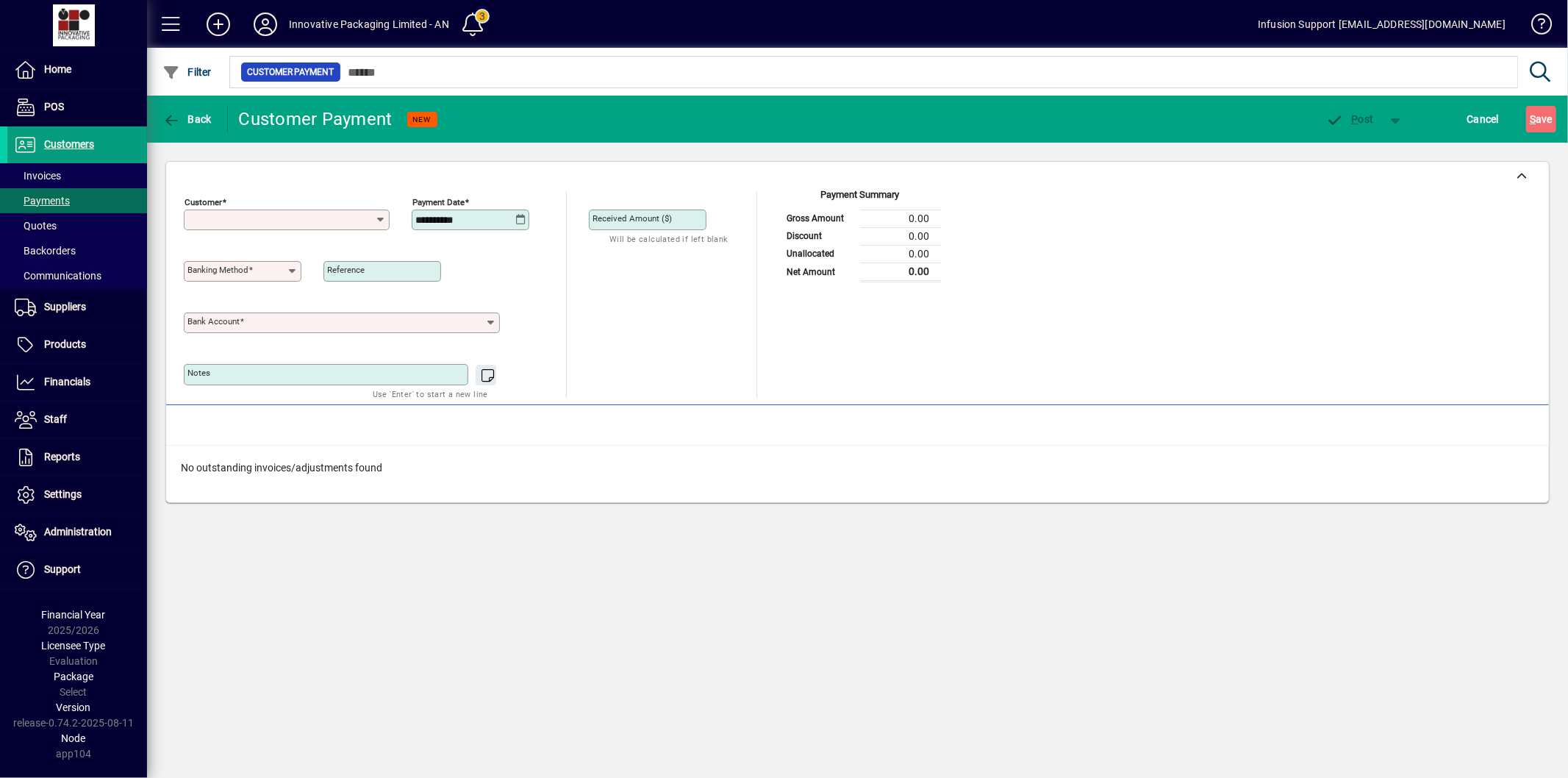
type input "**********"
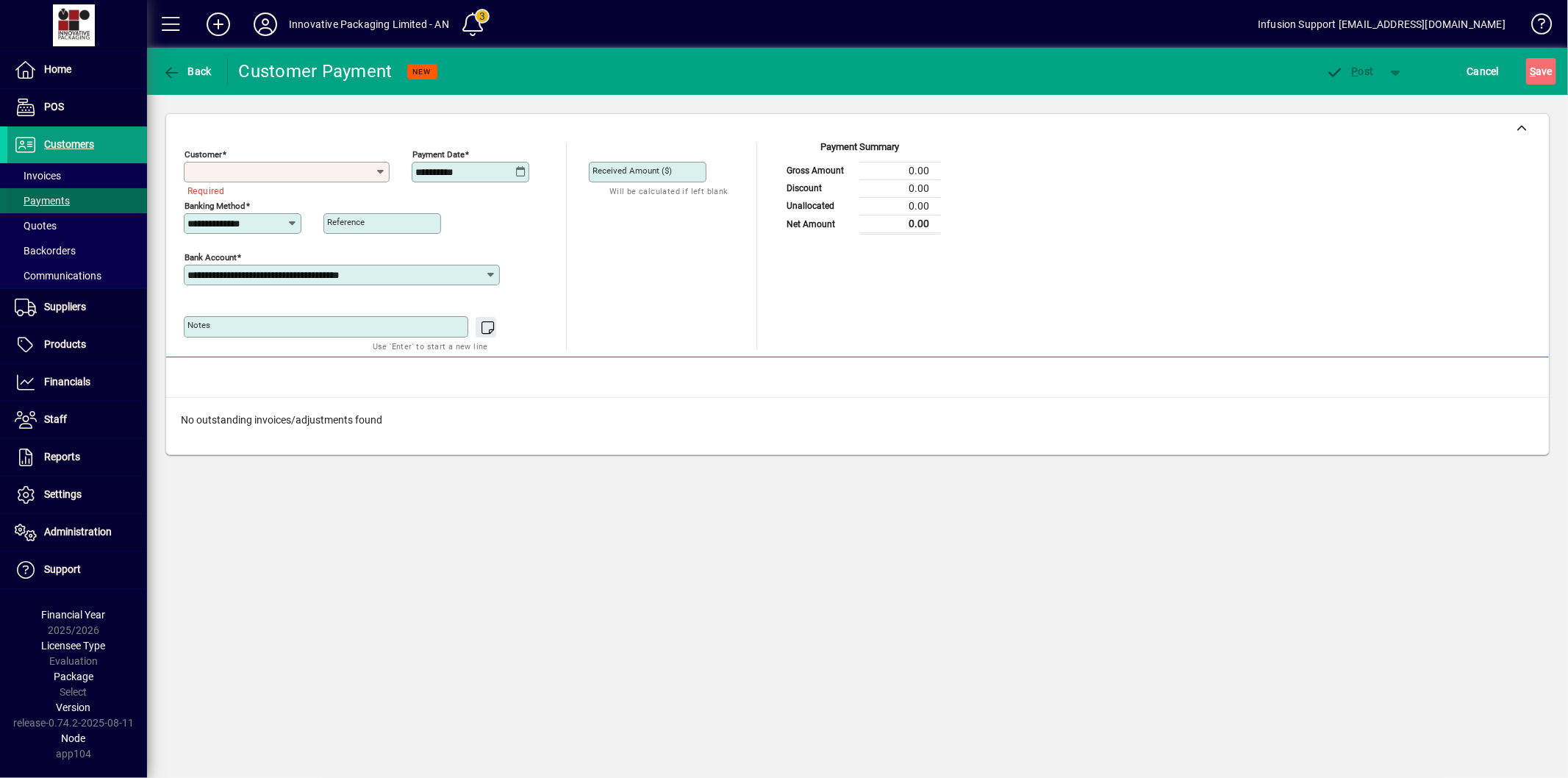
click at [50, 197] on span "Payments" at bounding box center [42, 201] width 55 height 11
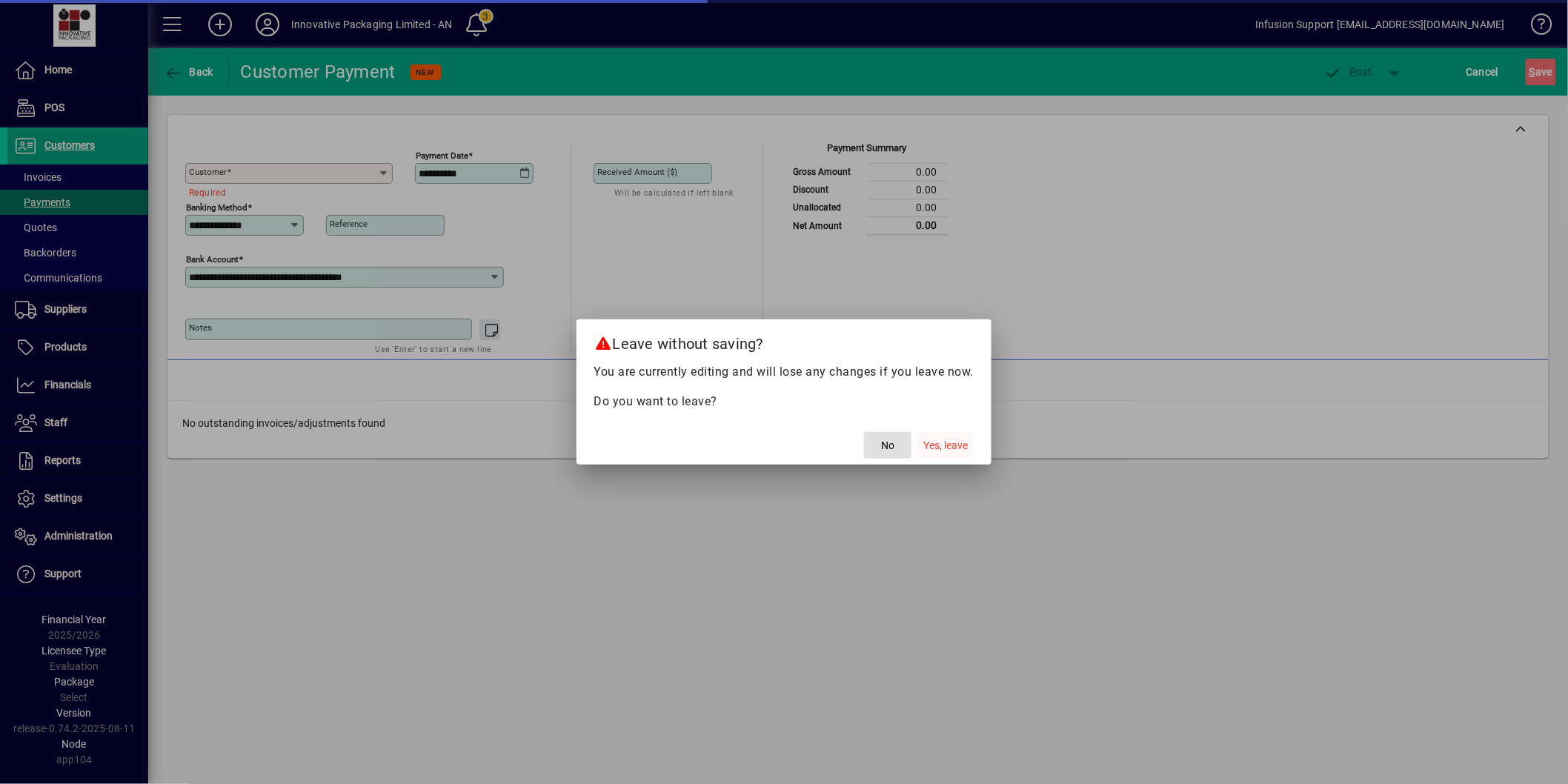
click at [934, 448] on span "Yes, leave" at bounding box center [946, 446] width 45 height 16
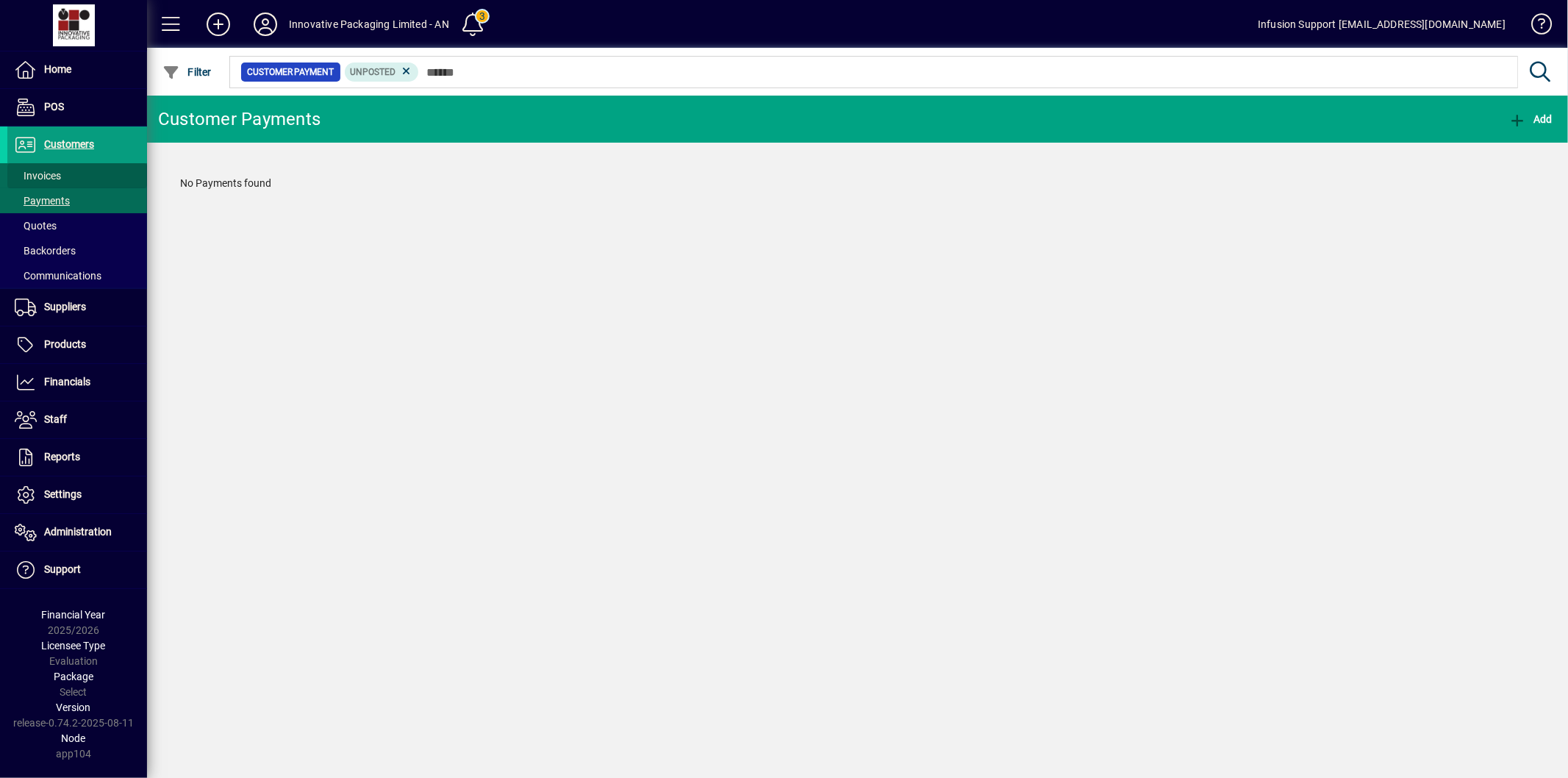
click at [46, 170] on span "Invoices" at bounding box center [38, 175] width 47 height 11
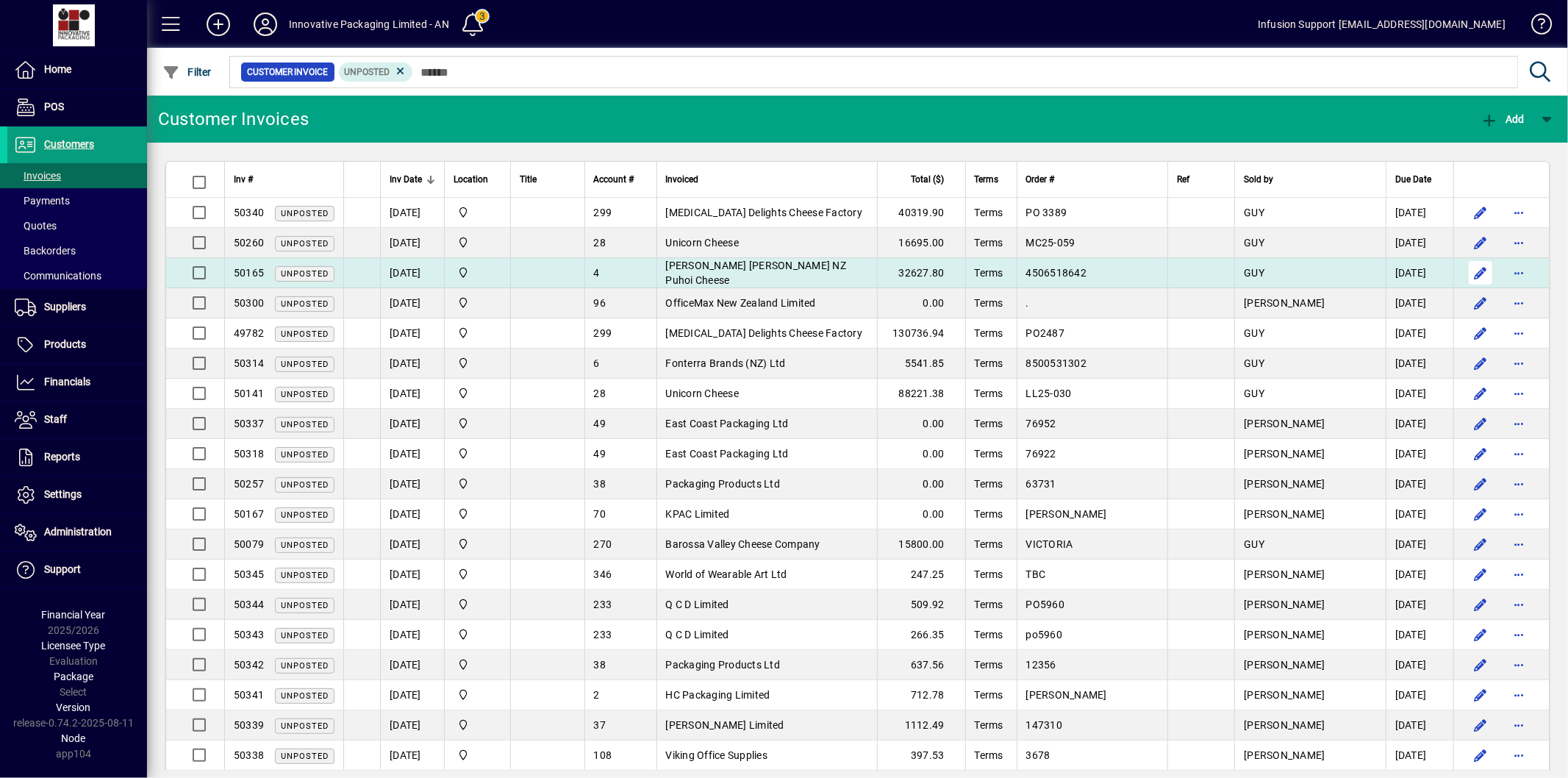
click at [1486, 267] on span "button" at bounding box center [1480, 273] width 35 height 35
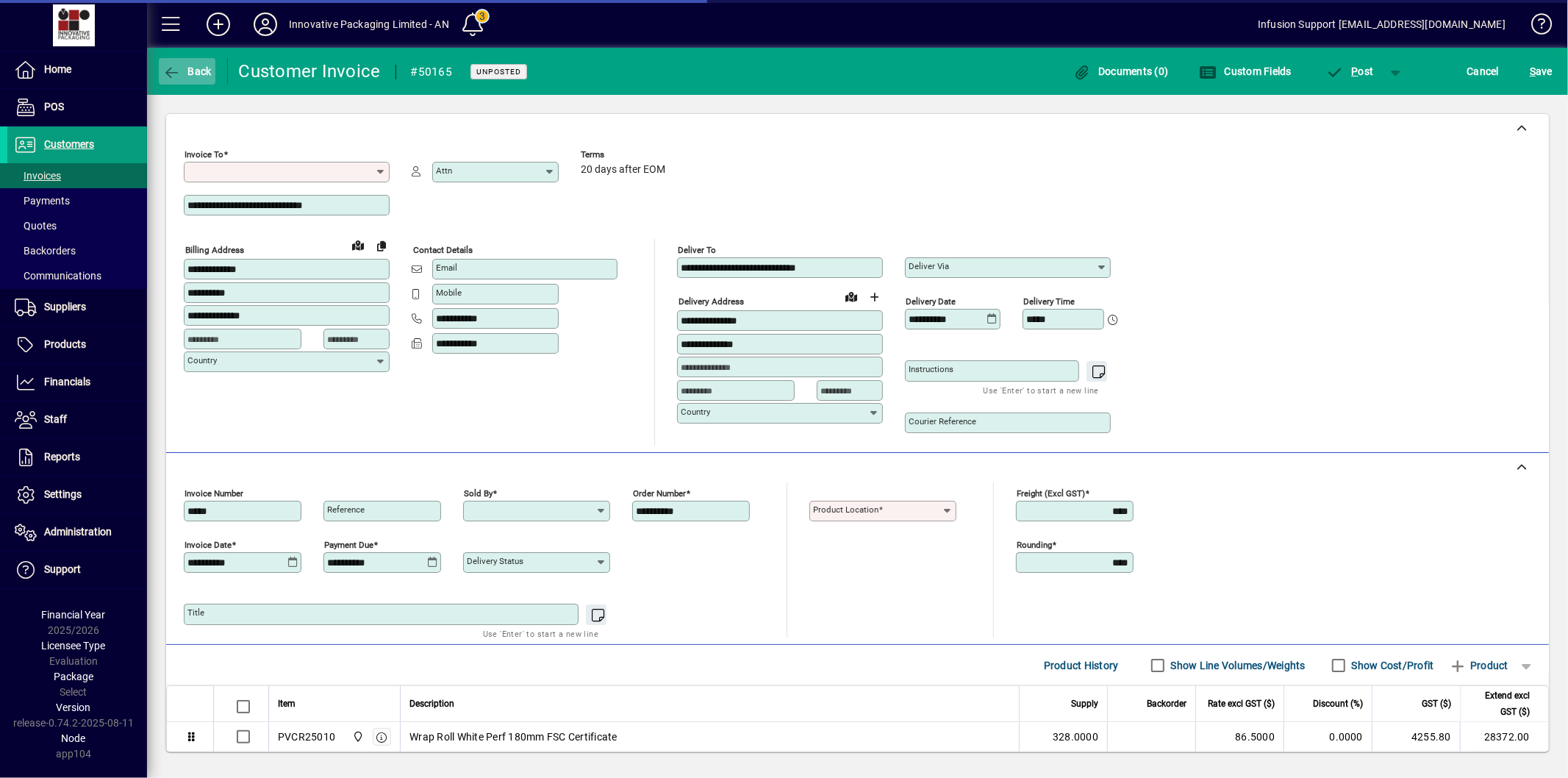
type input "**********"
type input "*********"
click at [184, 69] on span "Back" at bounding box center [187, 71] width 49 height 11
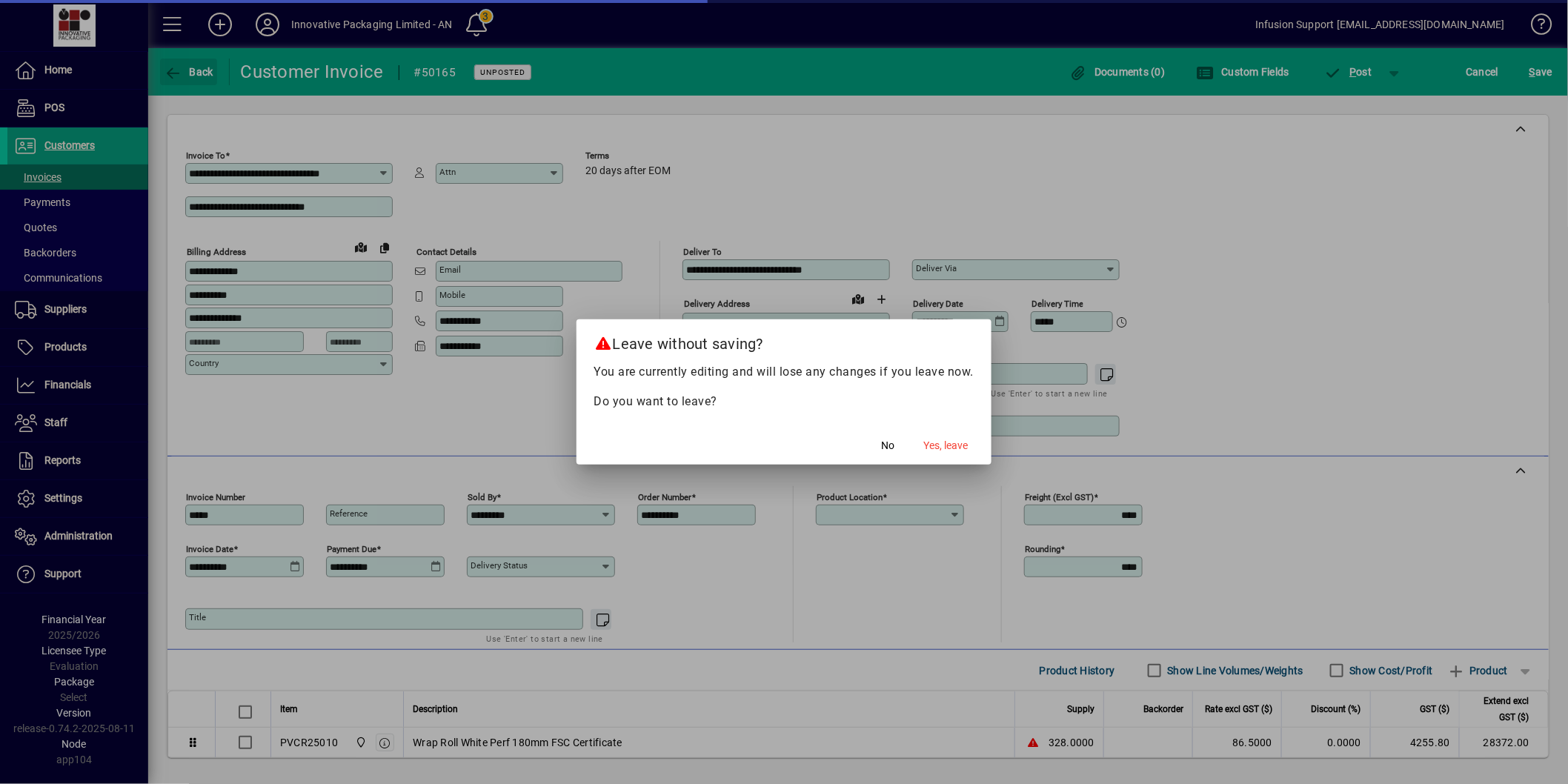
type input "**********"
click at [934, 446] on span "Yes, leave" at bounding box center [946, 446] width 45 height 16
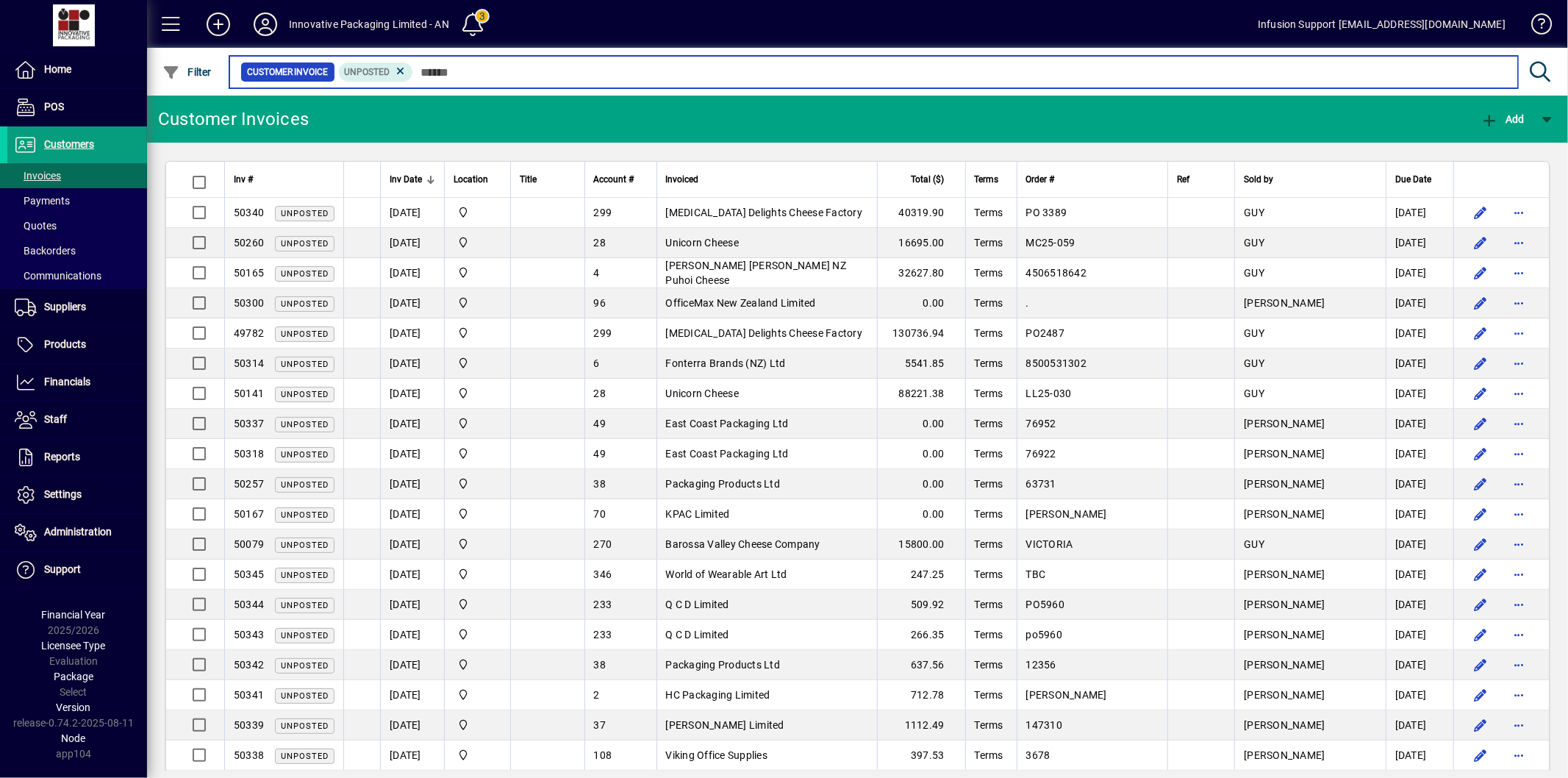
click at [480, 69] on input "text" at bounding box center [960, 71] width 1093 height 20
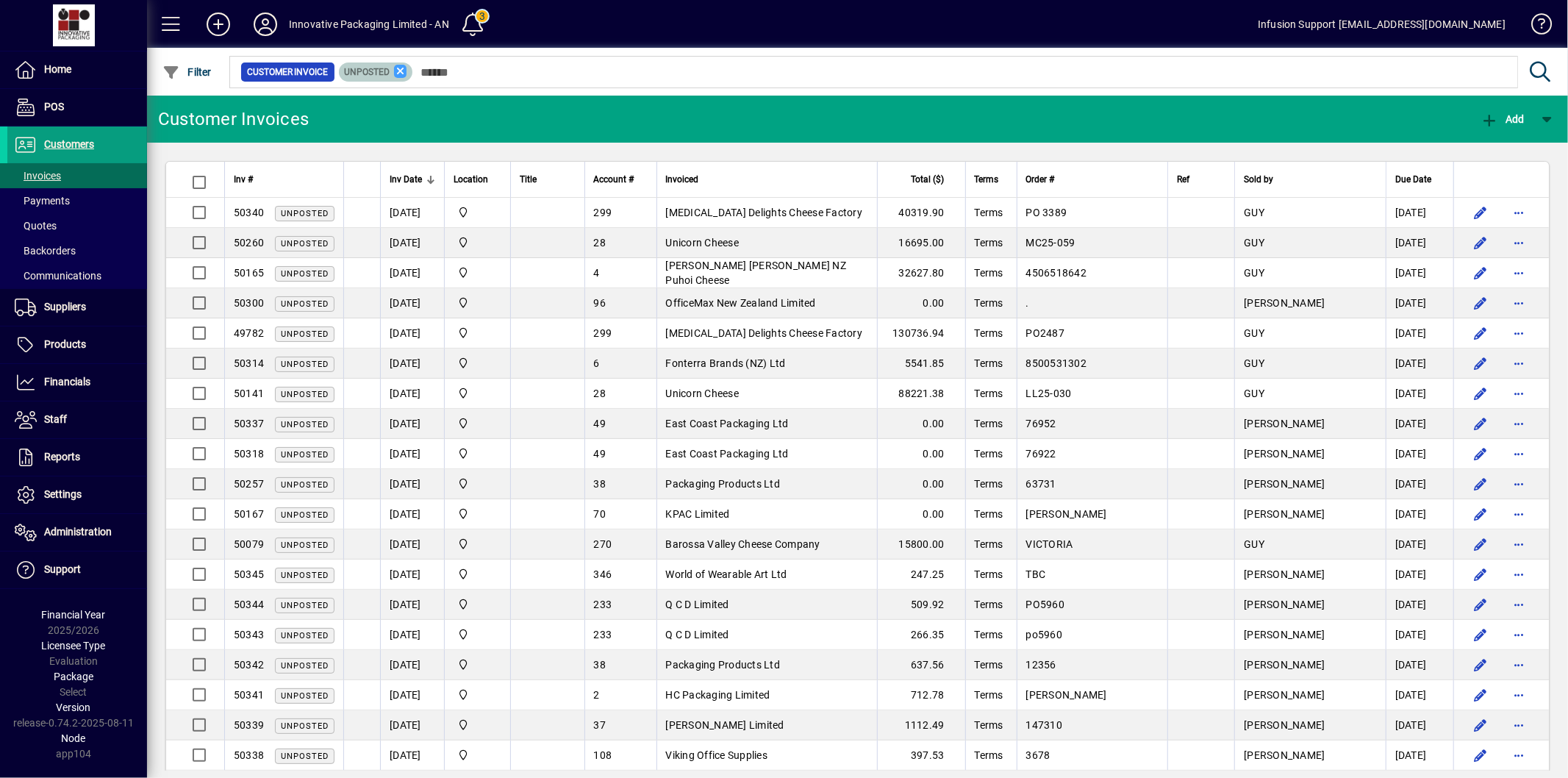
click at [400, 70] on icon at bounding box center [400, 71] width 13 height 13
click at [457, 59] on div at bounding box center [938, 56] width 1421 height 16
click at [415, 93] on div "Customer Invoice" at bounding box center [893, 71] width 1334 height 47
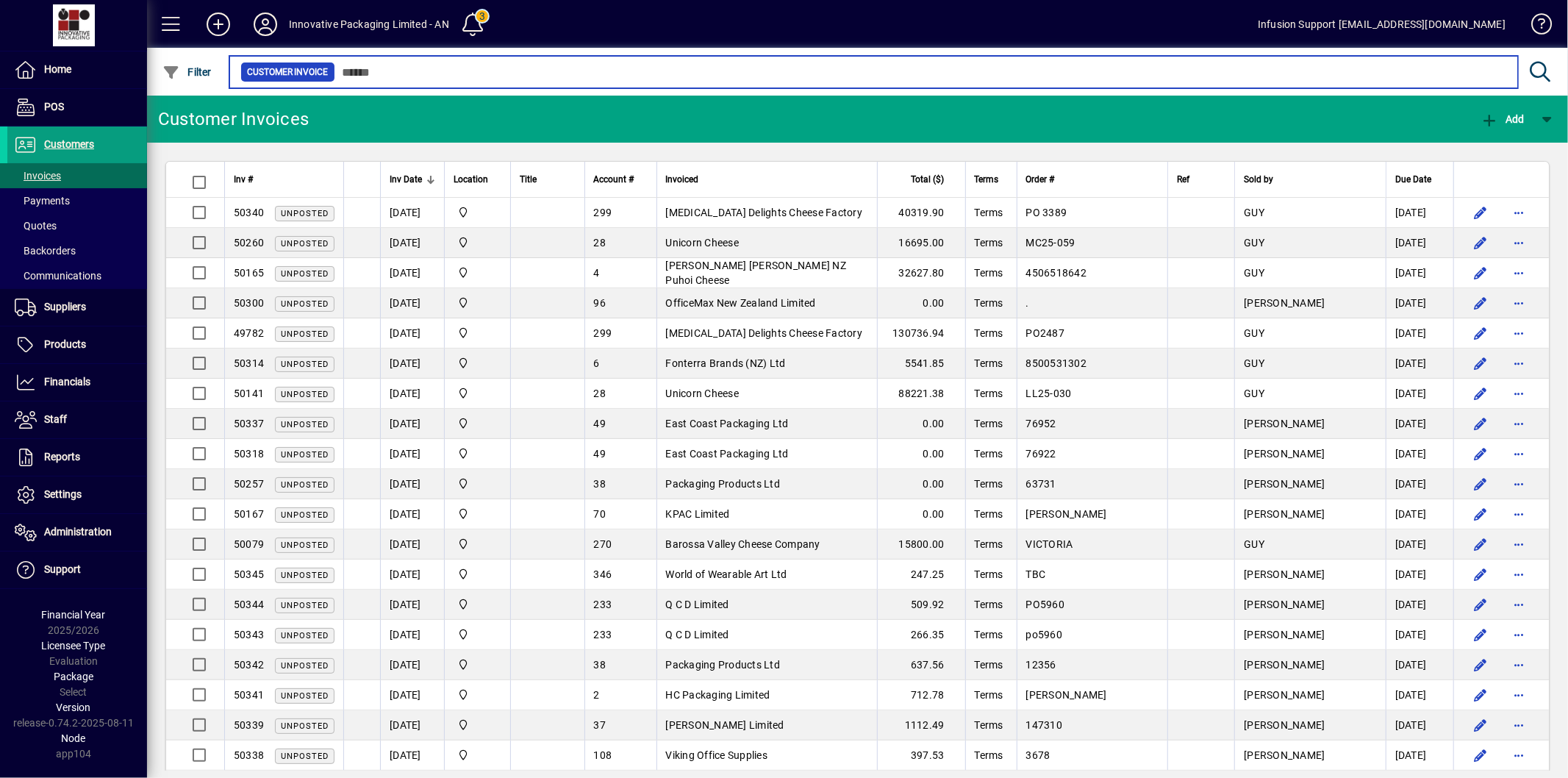
click at [412, 76] on input "text" at bounding box center [920, 71] width 1171 height 20
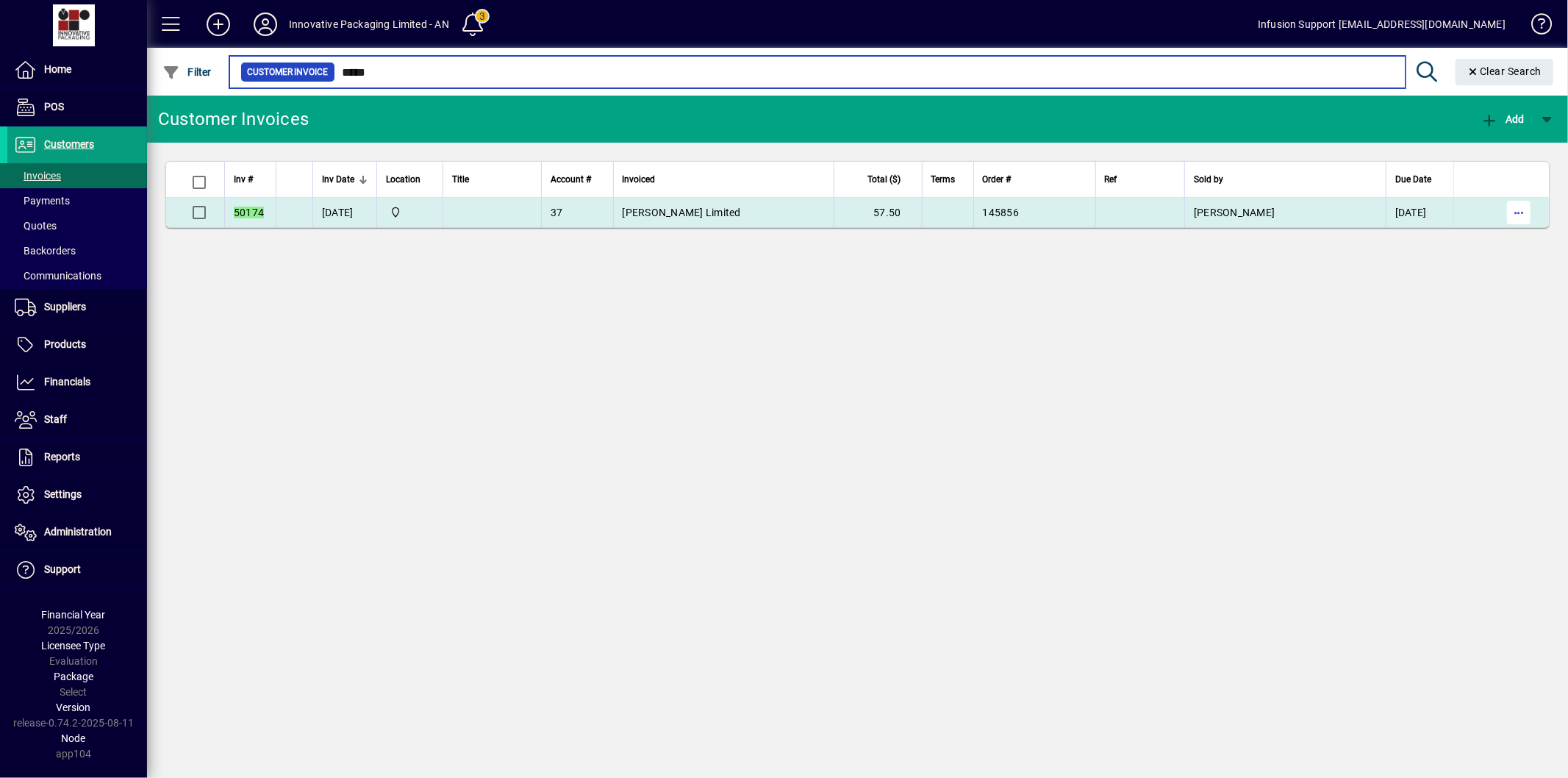
type input "*****"
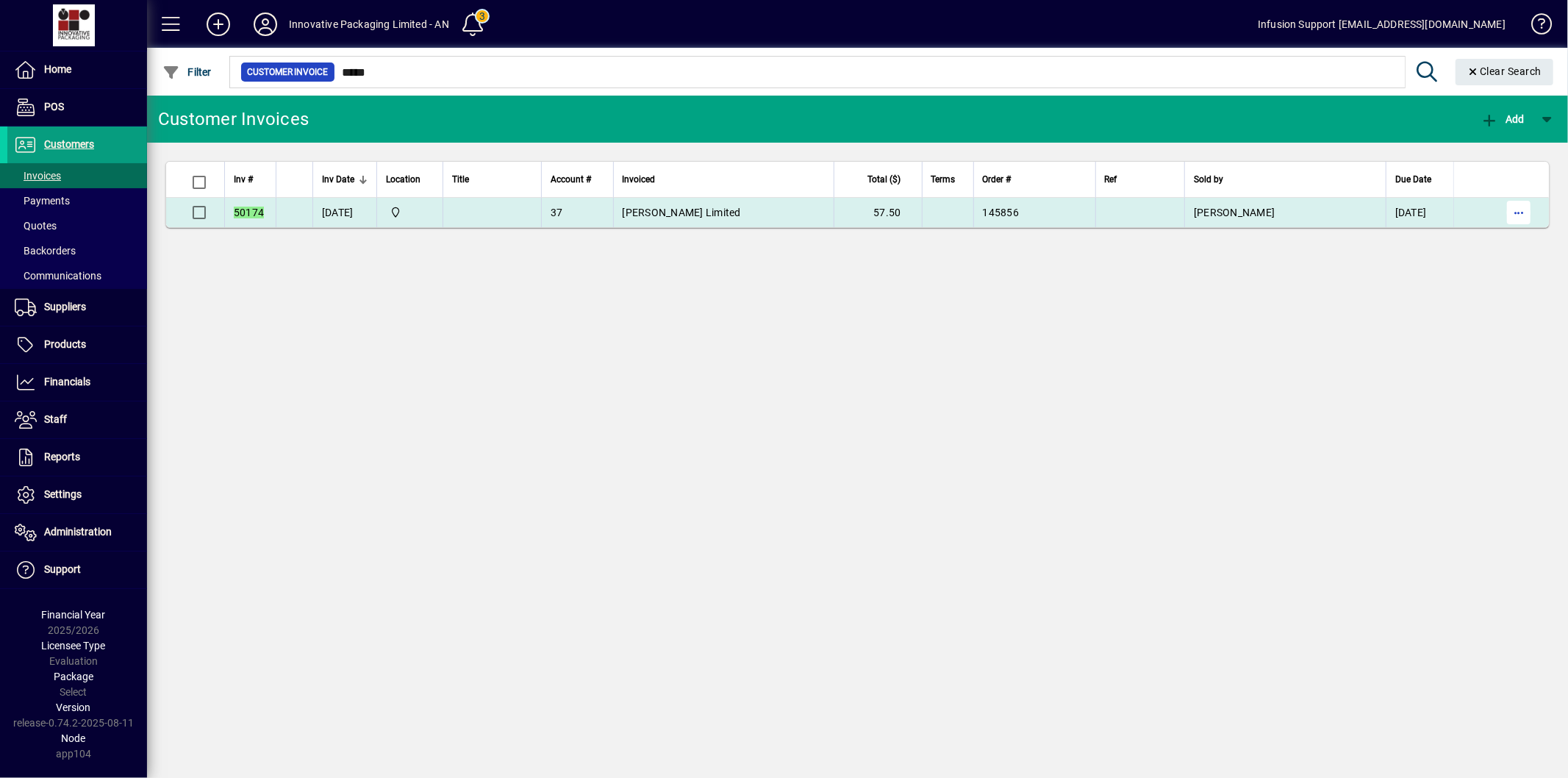
click at [1512, 215] on span "button" at bounding box center [1519, 212] width 35 height 35
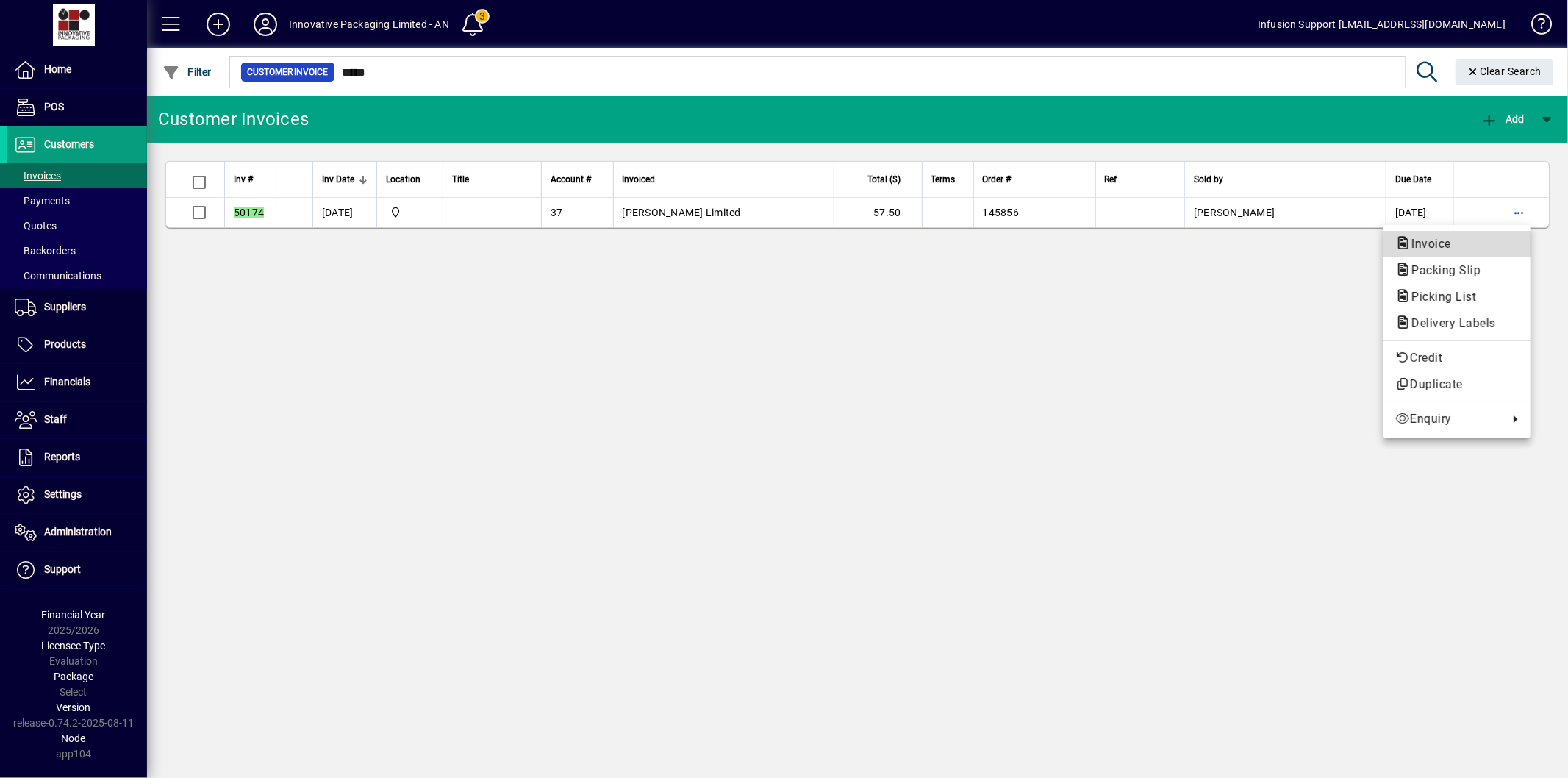
click at [1424, 251] on span "Invoice" at bounding box center [1457, 244] width 124 height 18
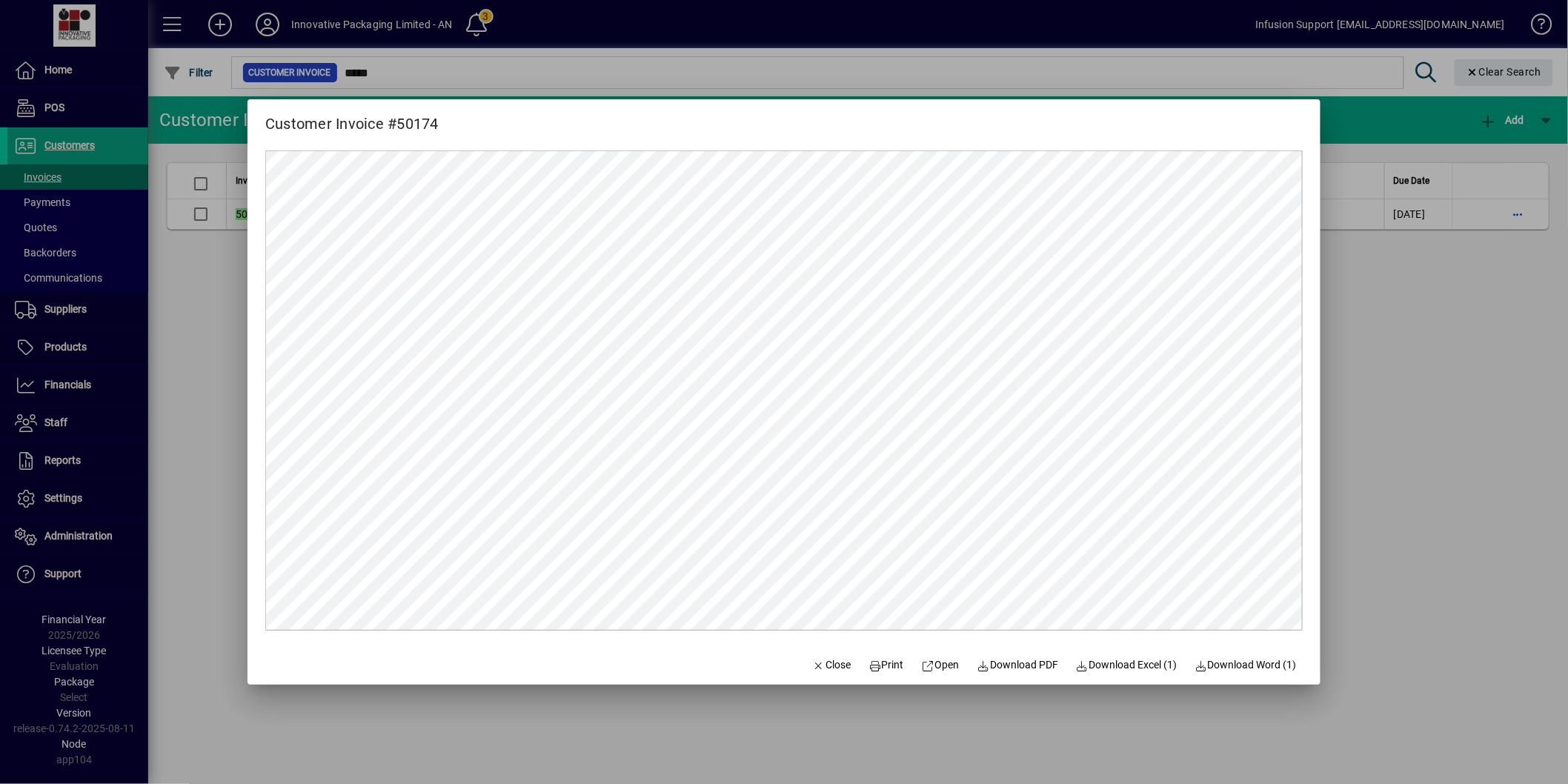
drag, startPoint x: 815, startPoint y: 664, endPoint x: 1291, endPoint y: 463, distance: 516.7
click at [817, 663] on span "Close" at bounding box center [832, 664] width 39 height 16
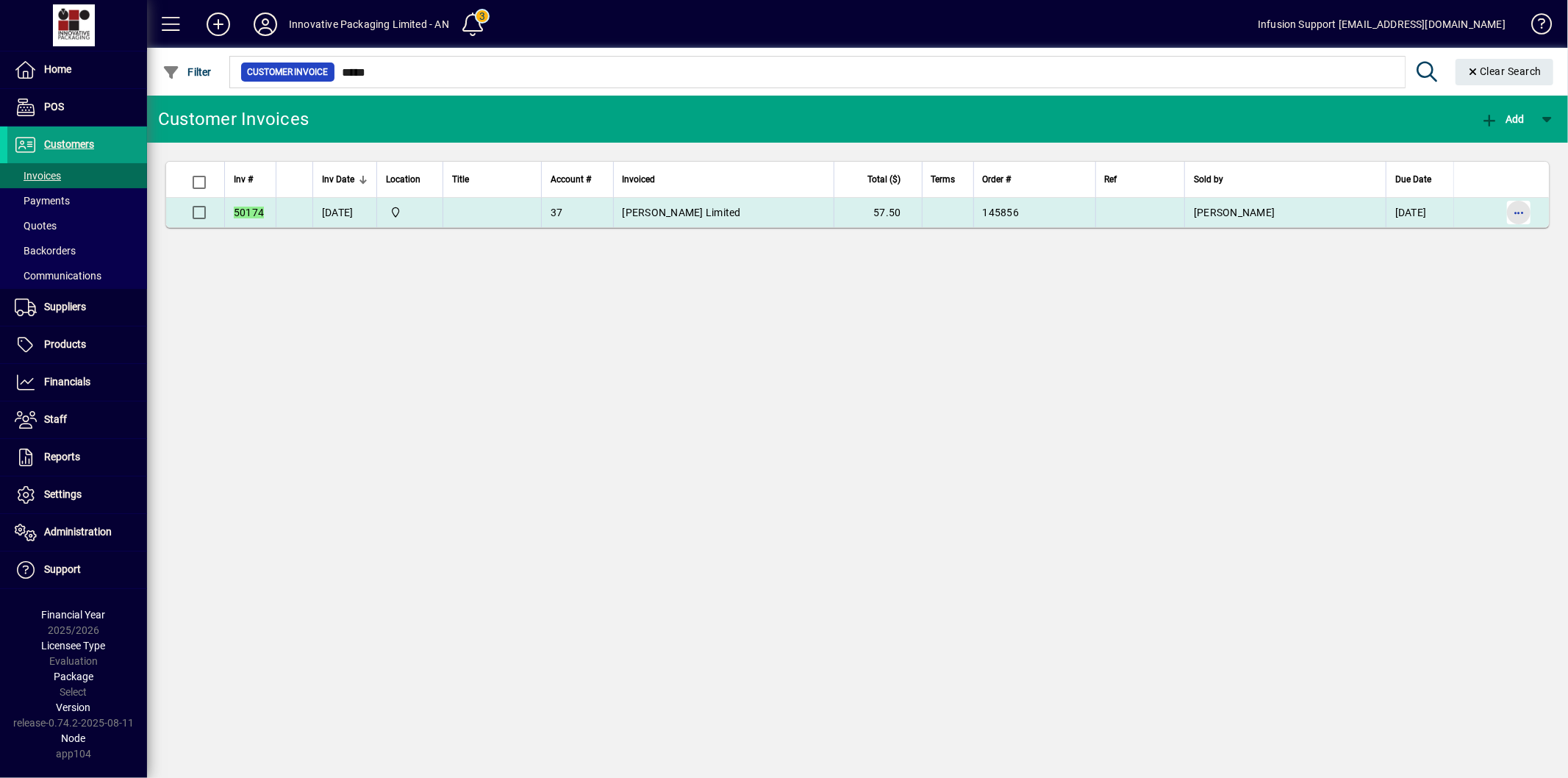
click at [1516, 210] on span "button" at bounding box center [1519, 212] width 35 height 35
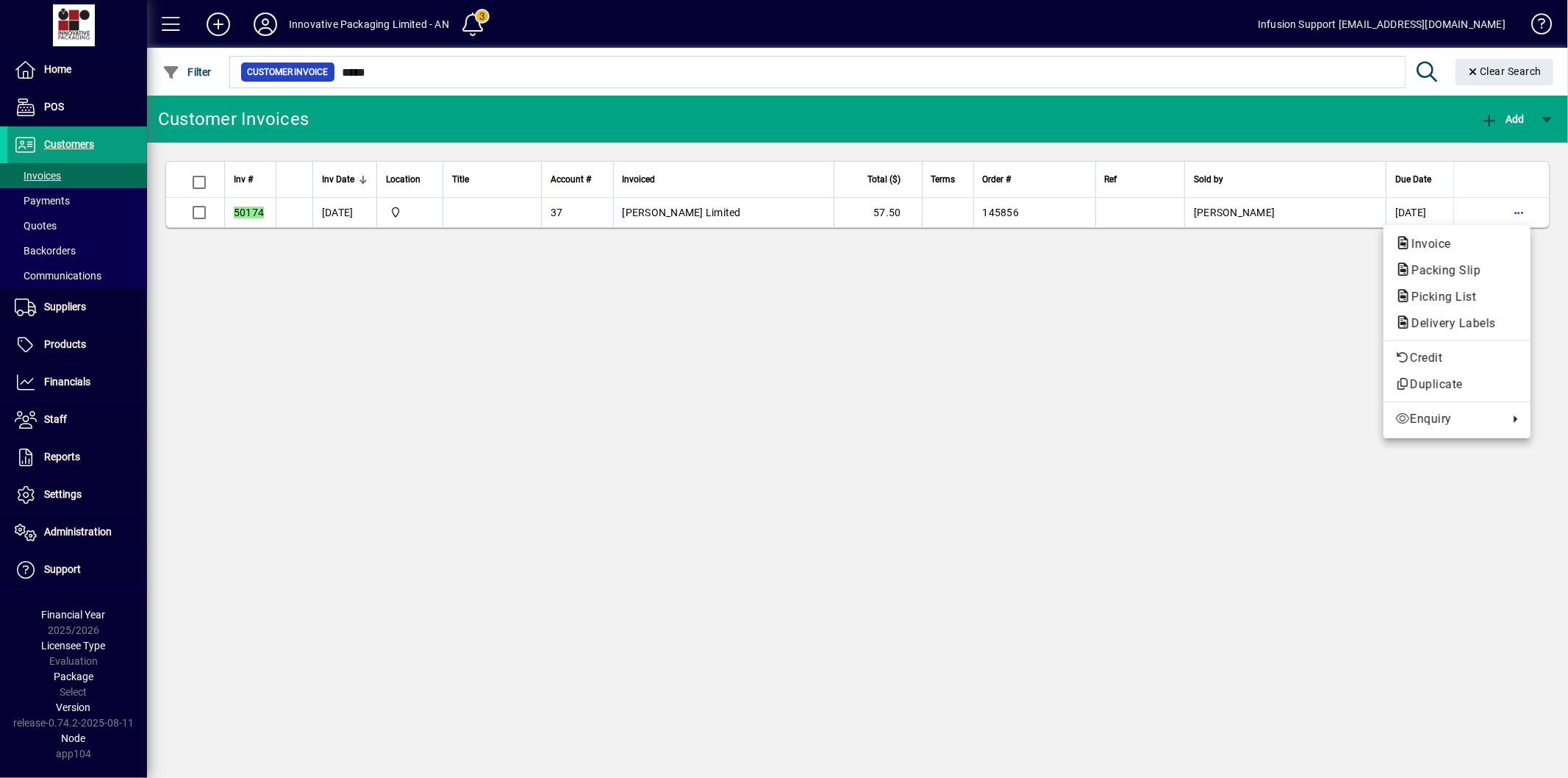
click at [1454, 268] on span "Packing Slip" at bounding box center [1441, 269] width 93 height 14
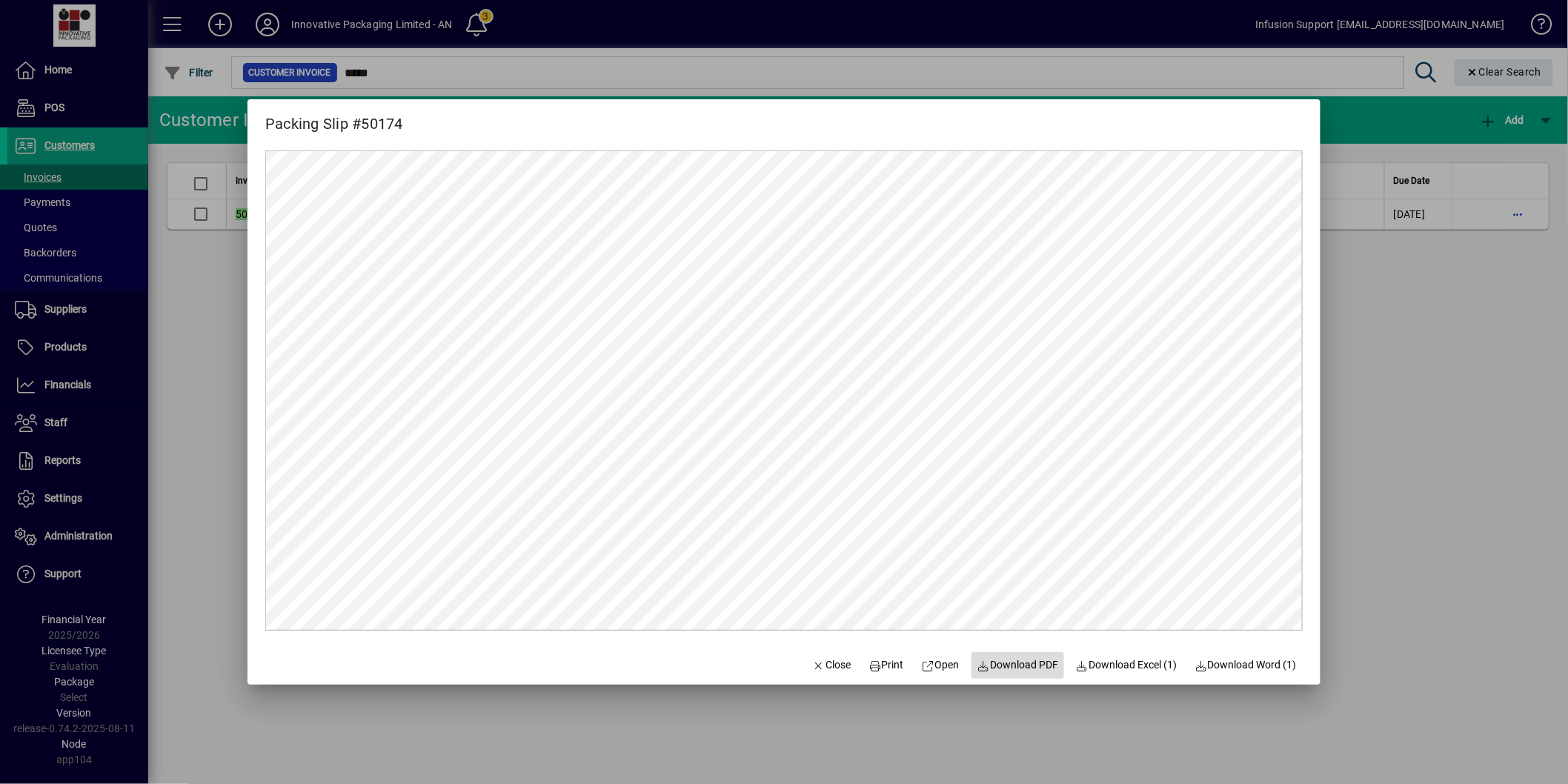
click at [1008, 661] on span "Download PDF" at bounding box center [1018, 664] width 82 height 16
click at [813, 663] on icon "button" at bounding box center [819, 666] width 13 height 11
